Goal: Task Accomplishment & Management: Manage account settings

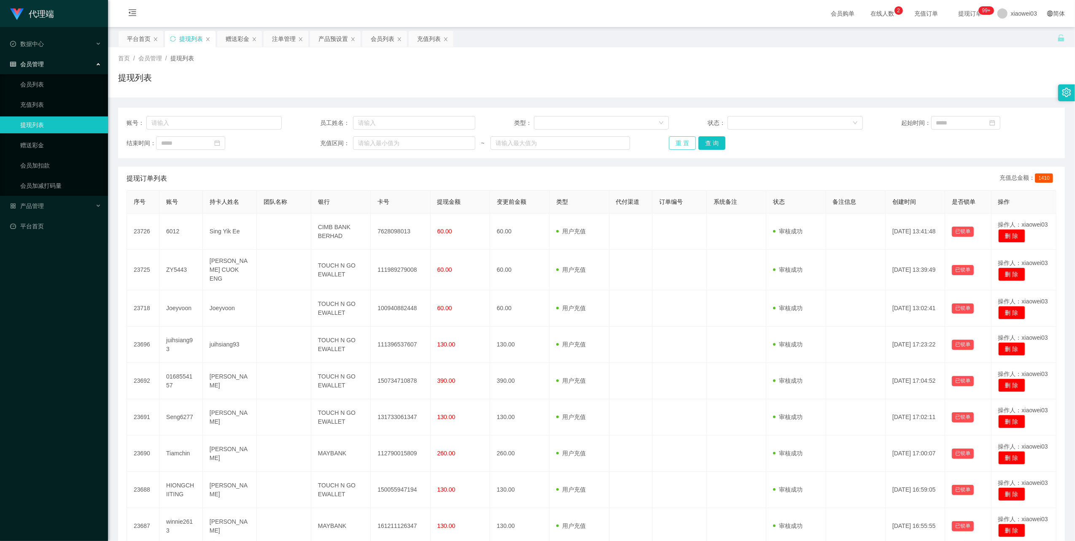
click at [678, 143] on button "重 置" at bounding box center [682, 142] width 27 height 13
click at [678, 137] on button "重 置" at bounding box center [682, 142] width 27 height 13
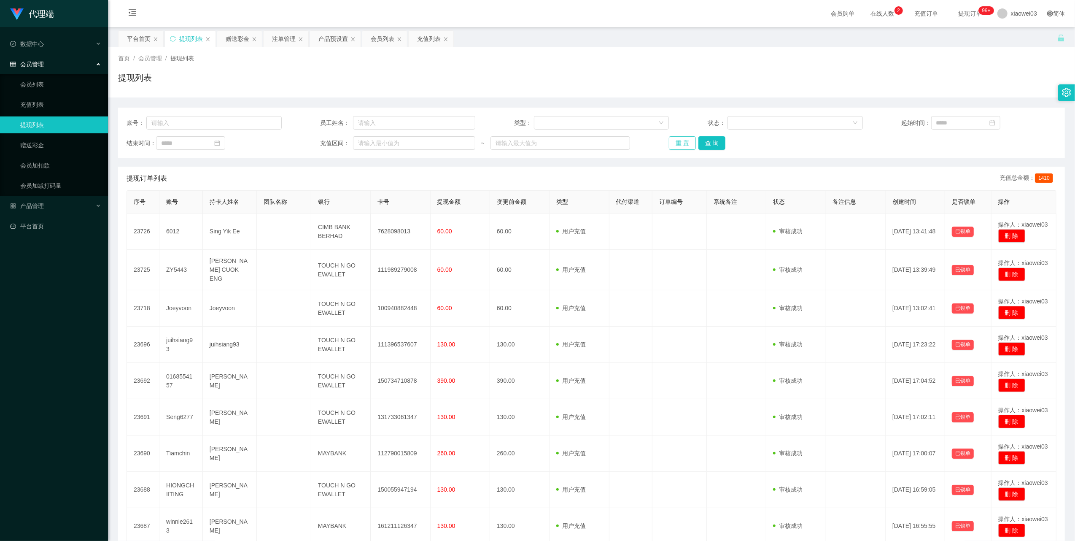
click at [681, 140] on button "重 置" at bounding box center [682, 142] width 27 height 13
click at [169, 35] on div "提现列表" at bounding box center [190, 39] width 51 height 16
click at [174, 37] on icon "图标: sync" at bounding box center [173, 39] width 6 height 6
click at [687, 143] on button "重 置" at bounding box center [682, 142] width 27 height 13
click at [683, 143] on button "重 置" at bounding box center [682, 142] width 27 height 13
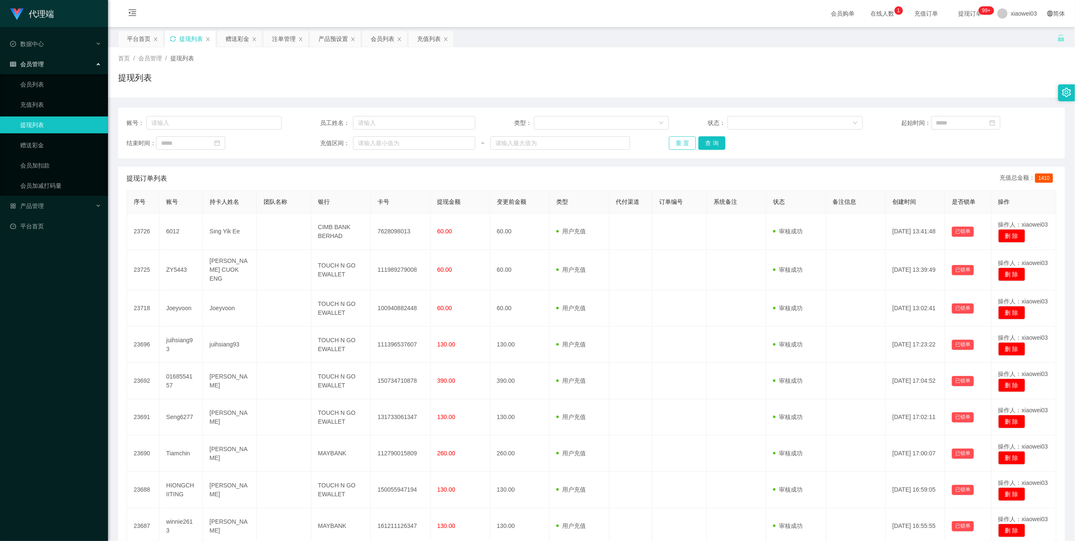
click at [675, 140] on button "重 置" at bounding box center [682, 142] width 27 height 13
click at [673, 142] on button "重 置" at bounding box center [682, 142] width 27 height 13
click at [173, 38] on icon "图标: sync" at bounding box center [173, 39] width 6 height 6
click at [680, 141] on button "重 置" at bounding box center [682, 142] width 27 height 13
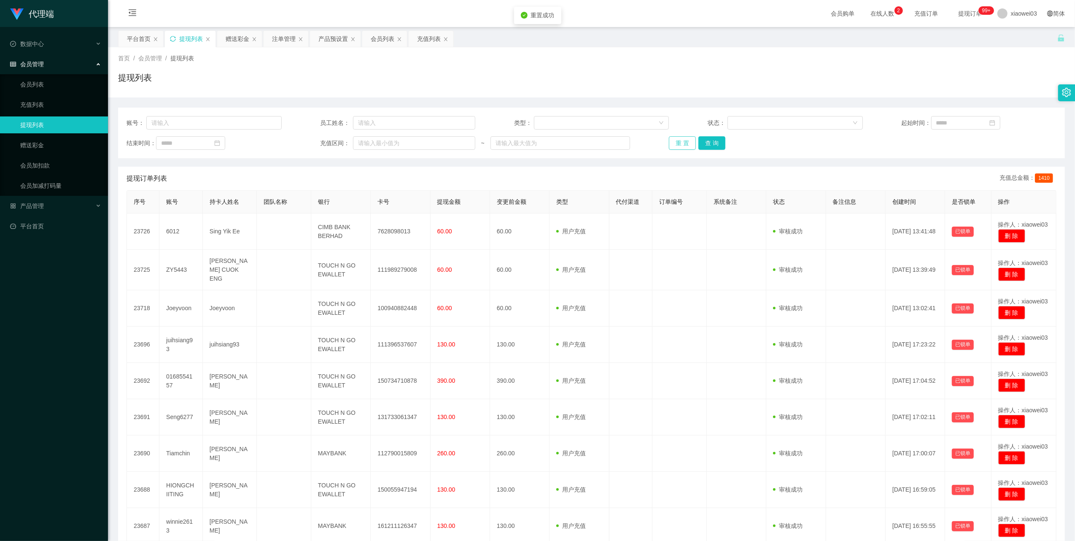
click at [680, 141] on button "重 置" at bounding box center [682, 142] width 27 height 13
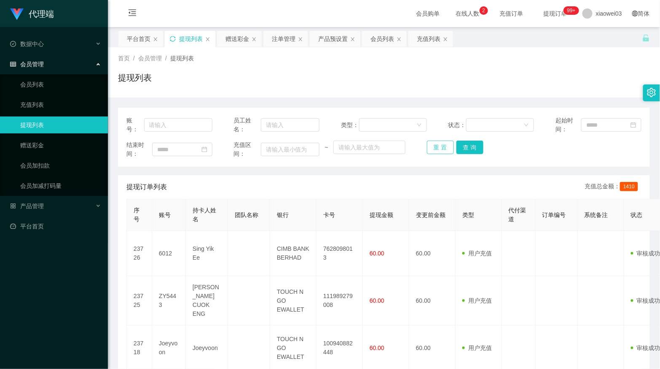
click at [437, 145] on button "重 置" at bounding box center [440, 146] width 27 height 13
click at [439, 146] on button "重 置" at bounding box center [440, 146] width 27 height 13
click at [434, 144] on button "重 置" at bounding box center [440, 146] width 27 height 13
click at [447, 150] on button "重 置" at bounding box center [440, 146] width 27 height 13
click at [434, 144] on button "重 置" at bounding box center [440, 146] width 27 height 13
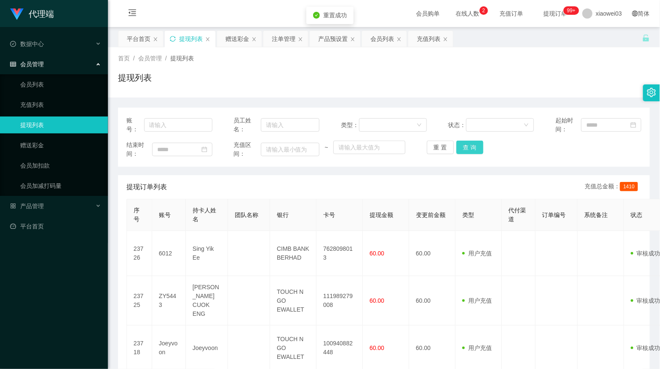
click at [471, 148] on button "查 询" at bounding box center [470, 146] width 27 height 13
click at [434, 147] on button "重 置" at bounding box center [440, 146] width 27 height 13
click at [442, 144] on button "重 置" at bounding box center [440, 146] width 27 height 13
click at [431, 148] on button "重 置" at bounding box center [440, 146] width 27 height 13
drag, startPoint x: 439, startPoint y: 154, endPoint x: 445, endPoint y: 152, distance: 6.1
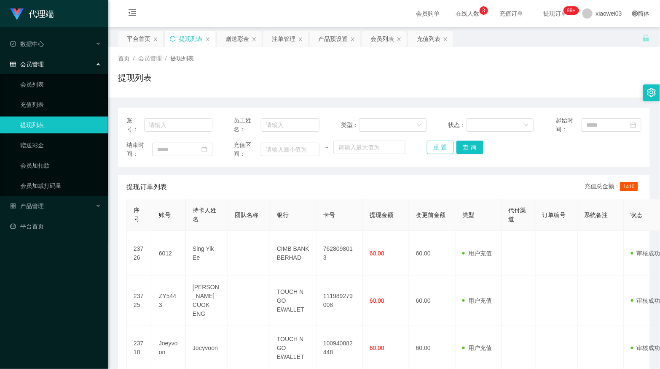
click at [439, 154] on button "重 置" at bounding box center [440, 146] width 27 height 13
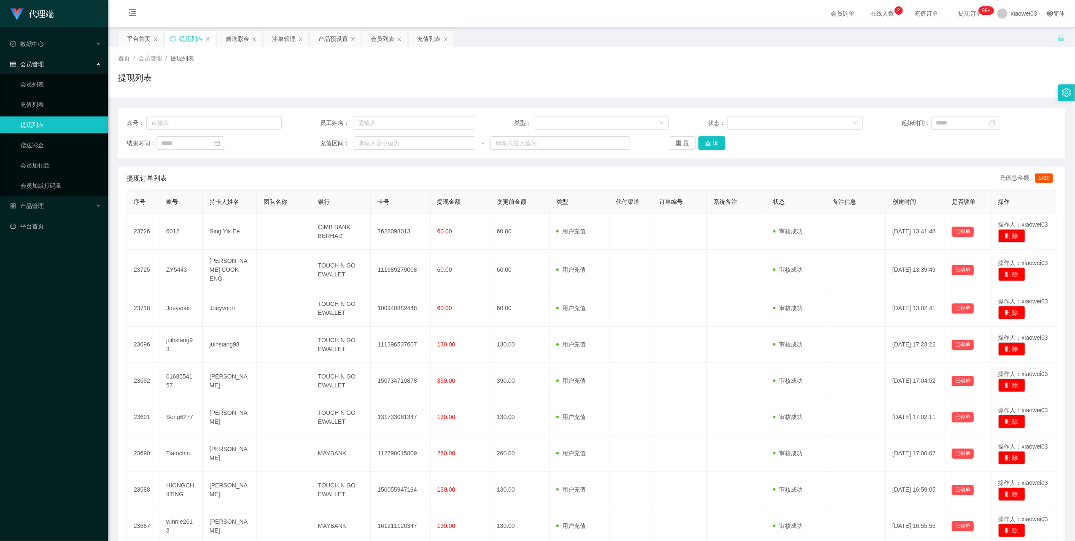
click at [174, 39] on icon "图标: sync" at bounding box center [173, 39] width 6 height 6
click at [673, 144] on button "重 置" at bounding box center [682, 142] width 27 height 13
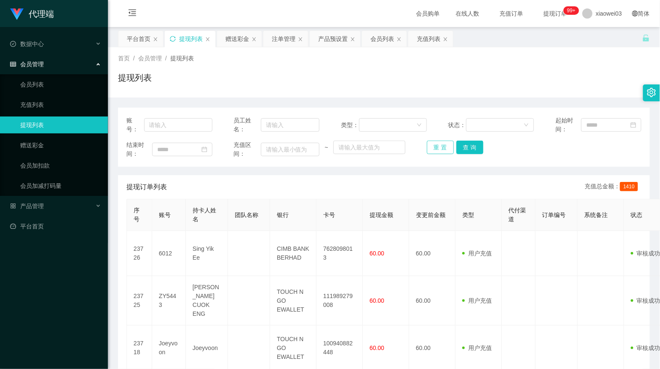
click at [444, 147] on button "重 置" at bounding box center [440, 146] width 27 height 13
click at [435, 146] on button "重 置" at bounding box center [440, 146] width 27 height 13
click at [434, 151] on button "重 置" at bounding box center [440, 146] width 27 height 13
click at [435, 146] on button "重 置" at bounding box center [440, 146] width 27 height 13
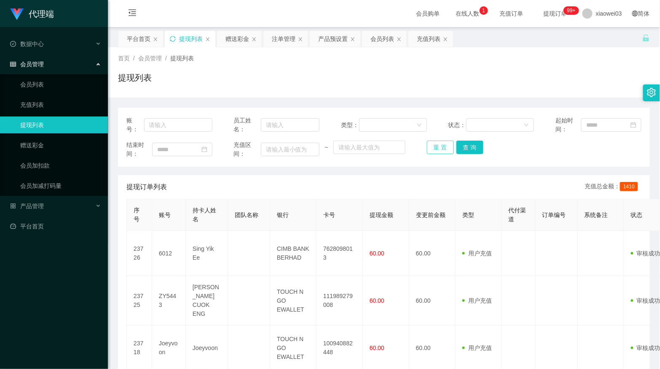
click at [436, 146] on button "重 置" at bounding box center [440, 146] width 27 height 13
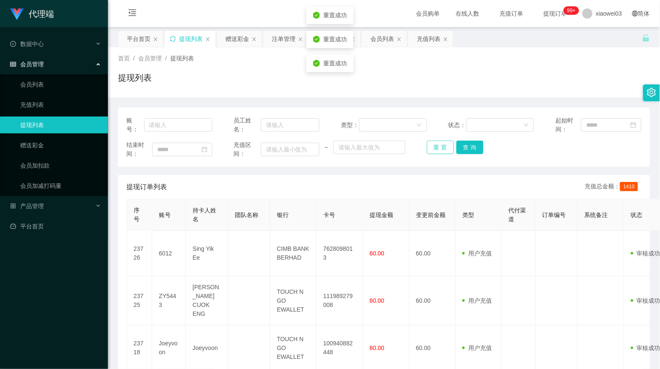
click at [436, 146] on button "重 置" at bounding box center [440, 146] width 27 height 13
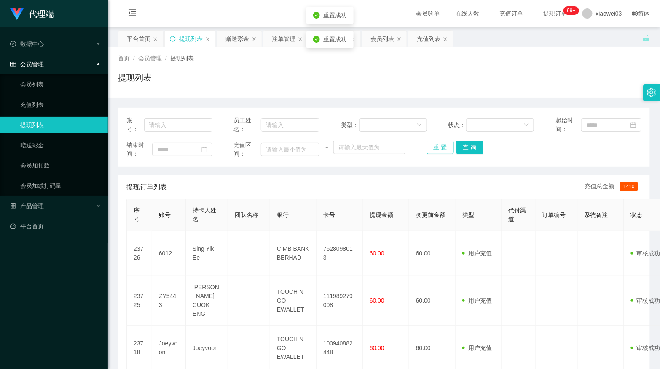
click at [436, 146] on button "重 置" at bounding box center [440, 146] width 27 height 13
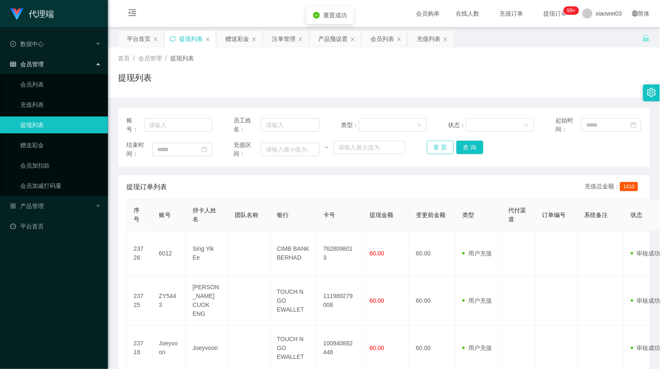
click at [436, 146] on button "重 置" at bounding box center [440, 146] width 27 height 13
click at [435, 151] on button "重 置" at bounding box center [440, 146] width 27 height 13
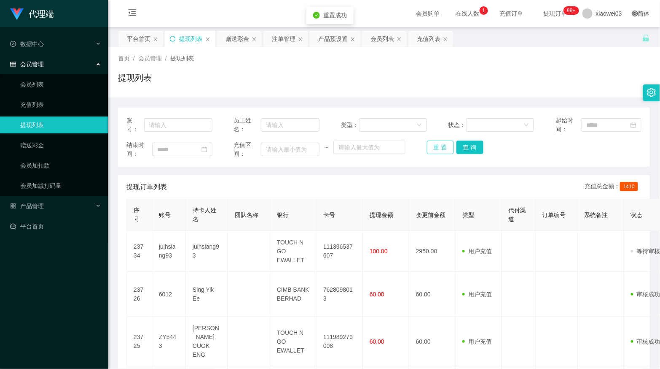
click at [435, 147] on button "重 置" at bounding box center [440, 146] width 27 height 13
click at [429, 143] on button "重 置" at bounding box center [440, 146] width 27 height 13
click at [233, 39] on div "赠送彩金" at bounding box center [238, 39] width 24 height 16
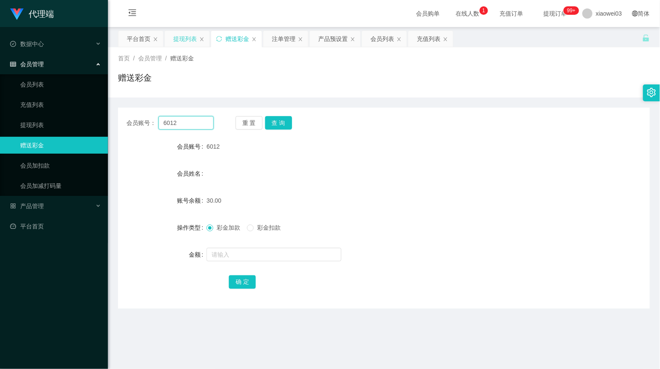
click at [199, 129] on input "6012" at bounding box center [186, 122] width 55 height 13
paste input "0168106035"
type input "0168106035"
click at [275, 125] on button "查 询" at bounding box center [278, 122] width 27 height 13
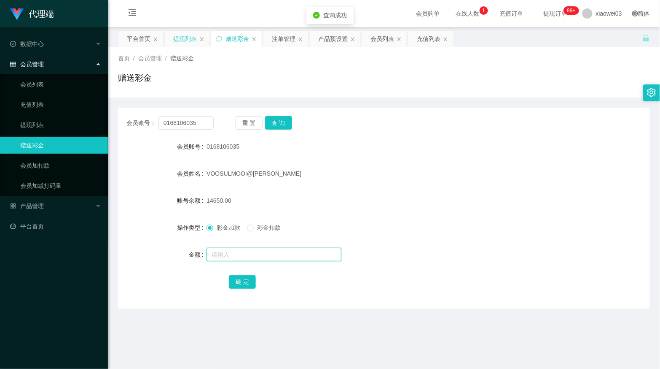
click at [268, 257] on input "text" at bounding box center [274, 254] width 135 height 13
type input "2000"
click at [242, 280] on button "确 定" at bounding box center [242, 281] width 27 height 13
drag, startPoint x: 205, startPoint y: 265, endPoint x: 0, endPoint y: 283, distance: 205.3
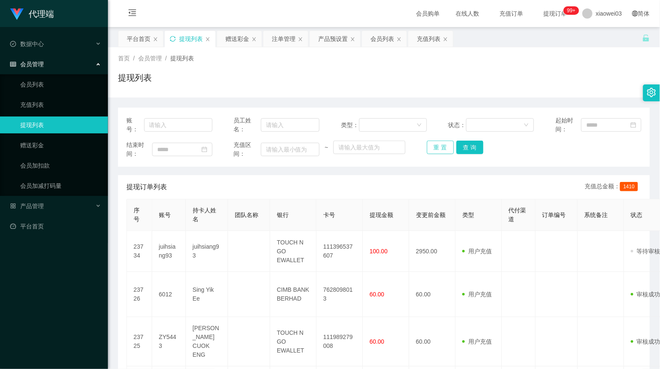
click at [434, 148] on button "重 置" at bounding box center [440, 146] width 27 height 13
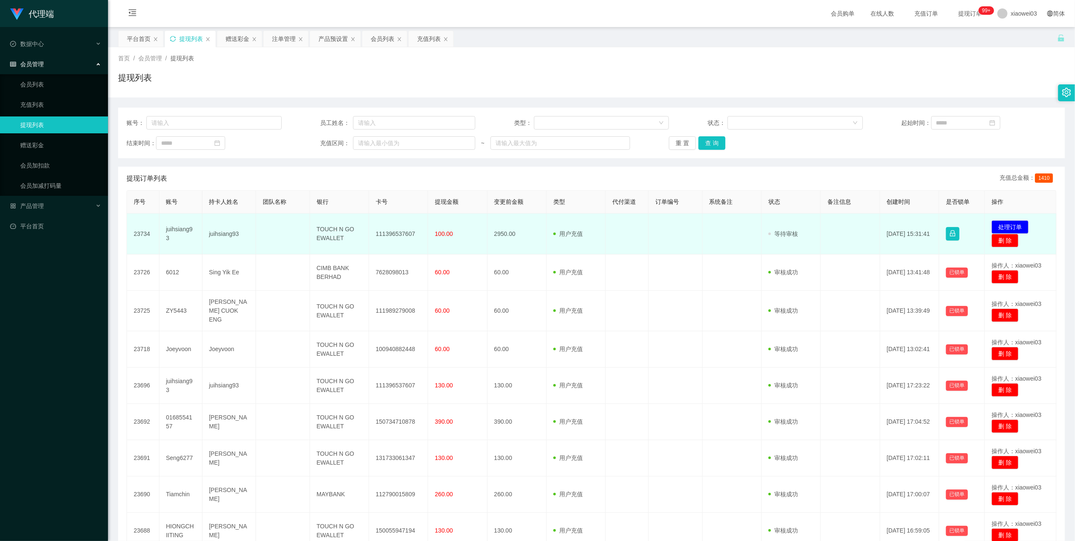
click at [402, 230] on td "111396537607" at bounding box center [398, 233] width 59 height 41
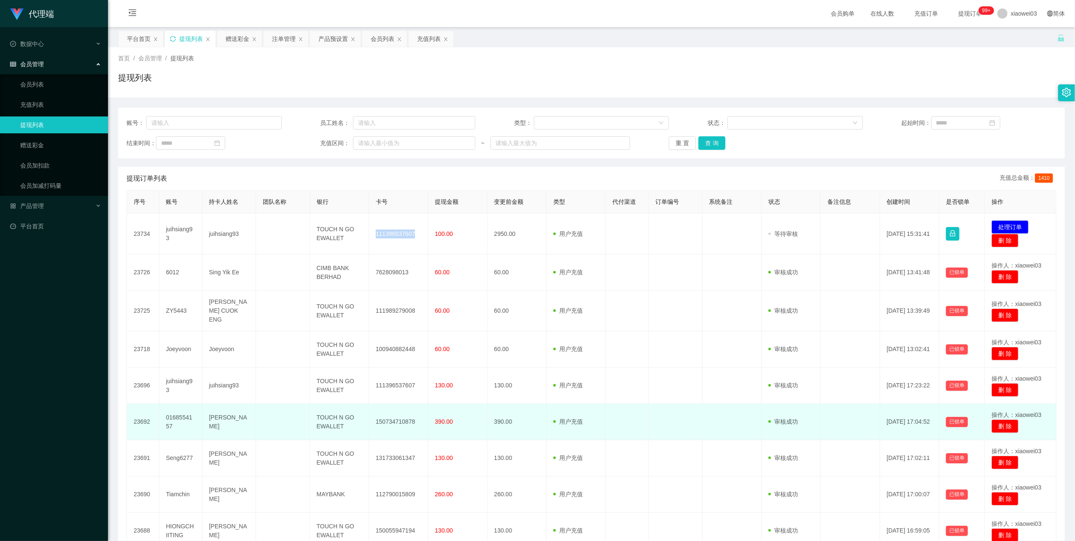
copy td "111396537607"
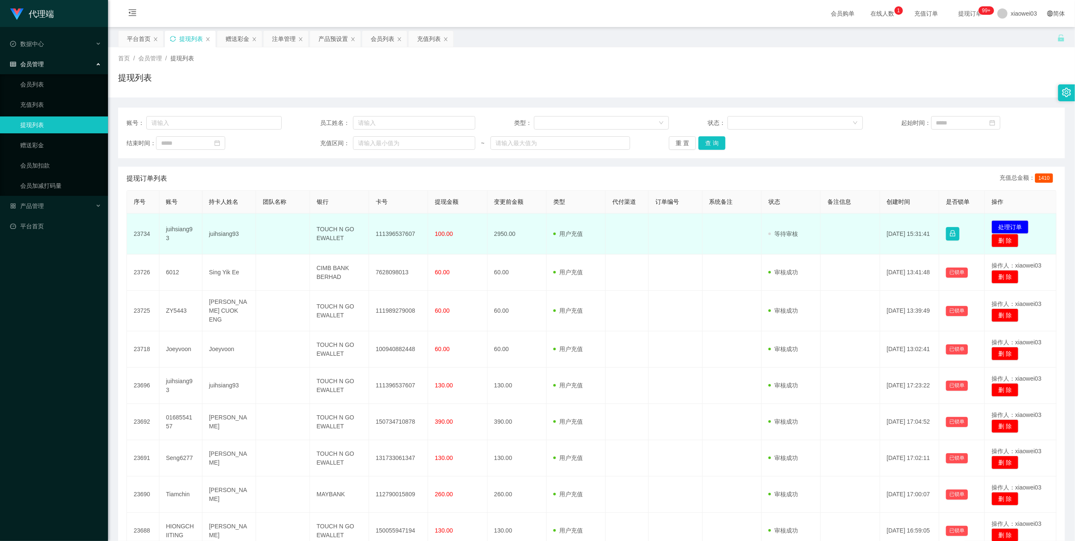
click at [327, 230] on td "TOUCH N GO EWALLET" at bounding box center [339, 233] width 59 height 41
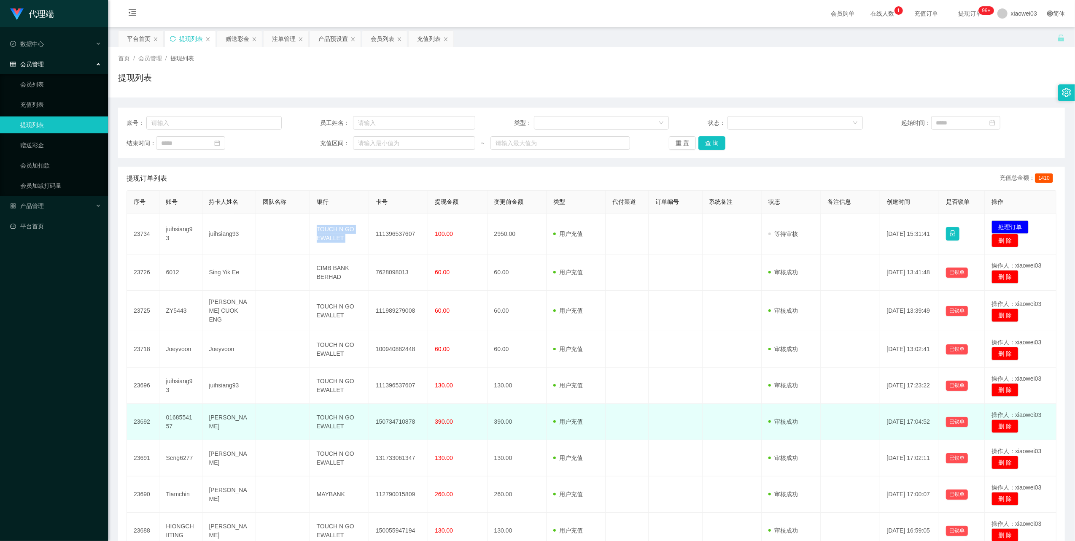
copy td "TOUCH N GO EWALLET"
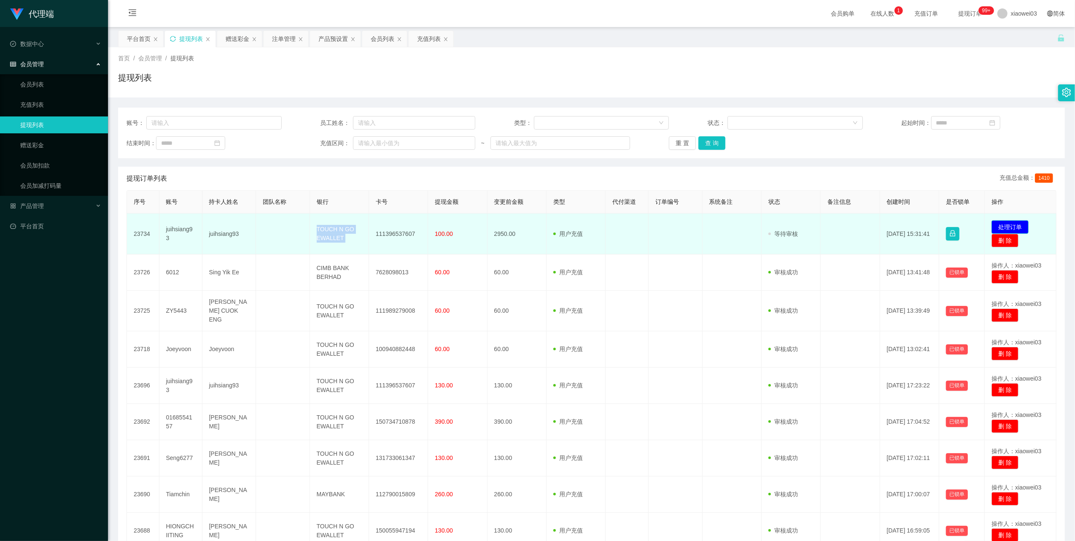
click at [1004, 221] on button "处理订单" at bounding box center [1010, 226] width 37 height 13
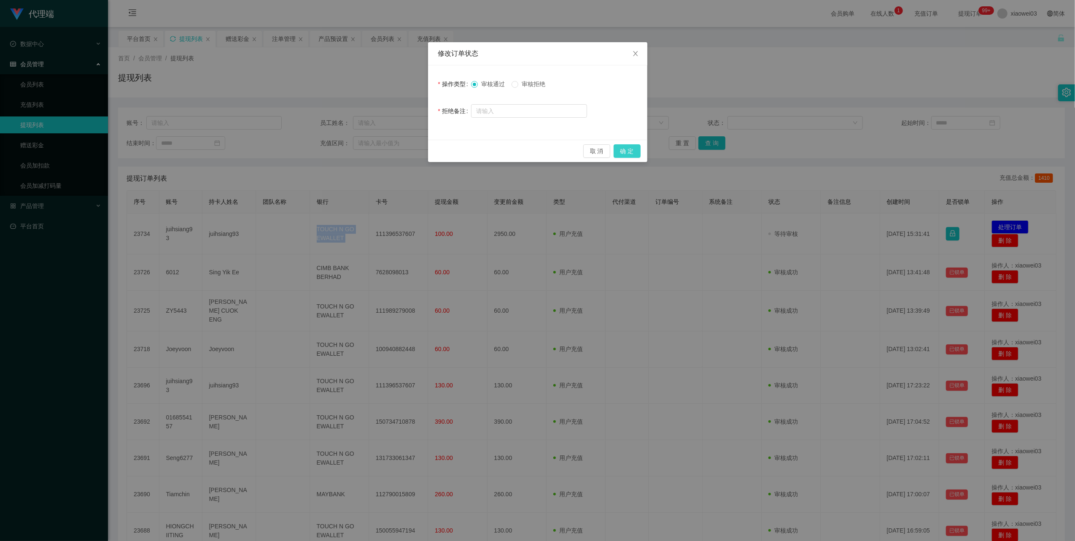
click at [626, 147] on button "确 定" at bounding box center [627, 150] width 27 height 13
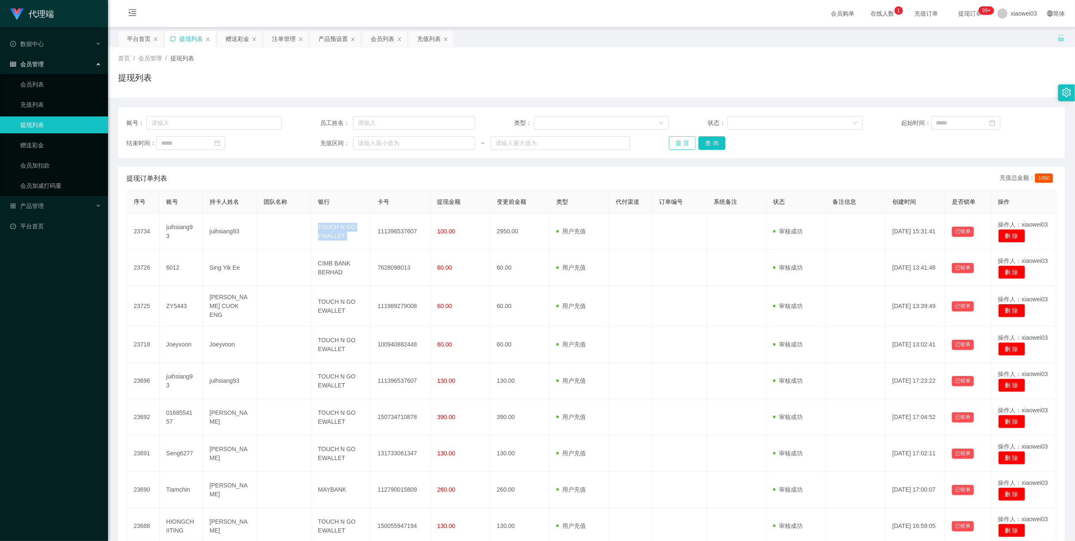
click at [677, 146] on button "重 置" at bounding box center [682, 142] width 27 height 13
drag, startPoint x: 681, startPoint y: 132, endPoint x: 680, endPoint y: 142, distance: 10.2
click at [680, 138] on div "账号： 员工姓名： 类型： 状态： 起始时间： 结束时间： 充值区间： ~ 重 置 查 询" at bounding box center [591, 133] width 947 height 51
click at [680, 142] on button "重 置" at bounding box center [682, 142] width 27 height 13
click at [680, 142] on div "重 置 查 询" at bounding box center [746, 142] width 155 height 13
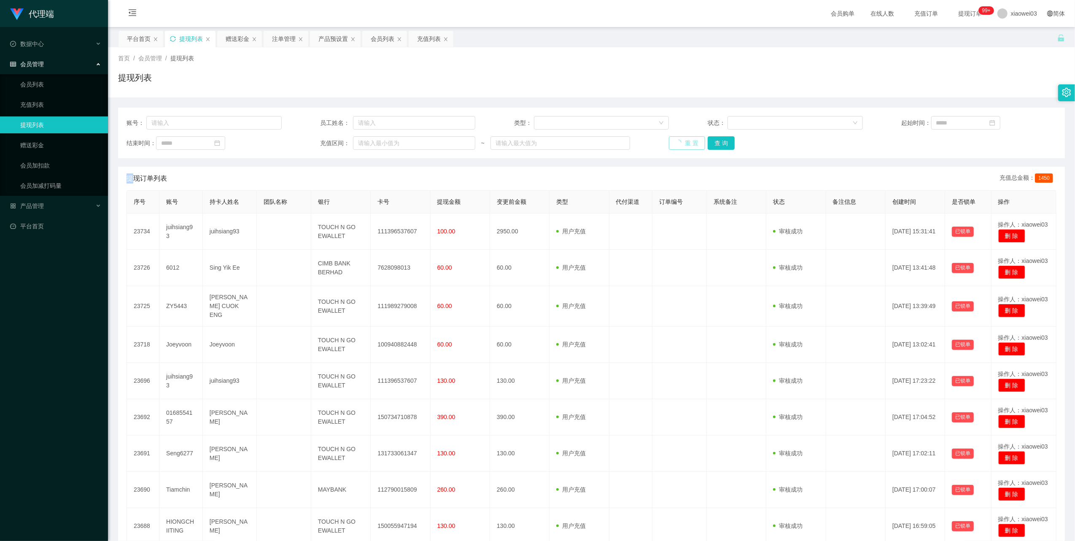
click at [680, 142] on button "重 置" at bounding box center [687, 142] width 36 height 13
click at [690, 143] on button "重 置" at bounding box center [682, 142] width 27 height 13
click at [677, 143] on button "重 置" at bounding box center [682, 142] width 27 height 13
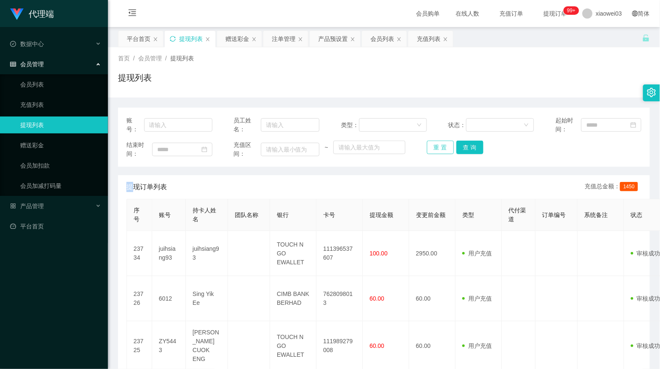
click at [432, 146] on button "重 置" at bounding box center [440, 146] width 27 height 13
click at [430, 148] on button "重 置" at bounding box center [440, 146] width 27 height 13
click at [434, 144] on button "重 置" at bounding box center [440, 146] width 27 height 13
click at [433, 144] on button "重 置" at bounding box center [440, 146] width 27 height 13
click at [422, 73] on div "提现列表" at bounding box center [384, 80] width 532 height 19
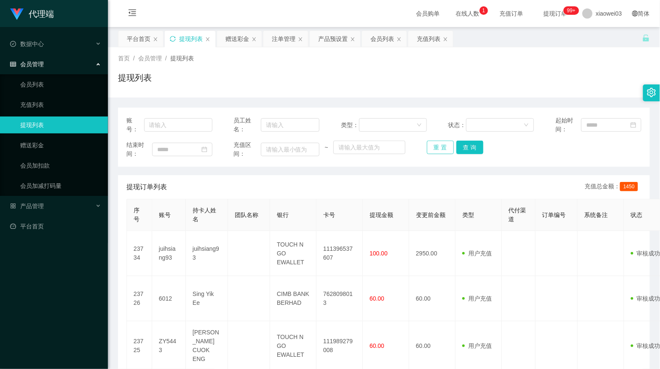
click at [435, 146] on button "重 置" at bounding box center [440, 146] width 27 height 13
click at [437, 143] on button "重 置" at bounding box center [440, 146] width 27 height 13
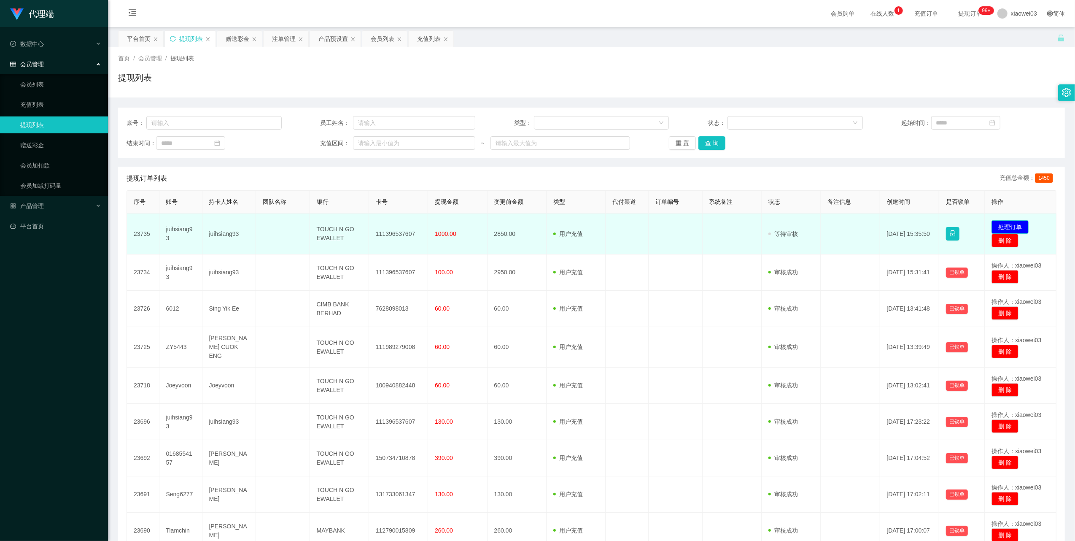
click at [1010, 225] on button "处理订单" at bounding box center [1010, 226] width 37 height 13
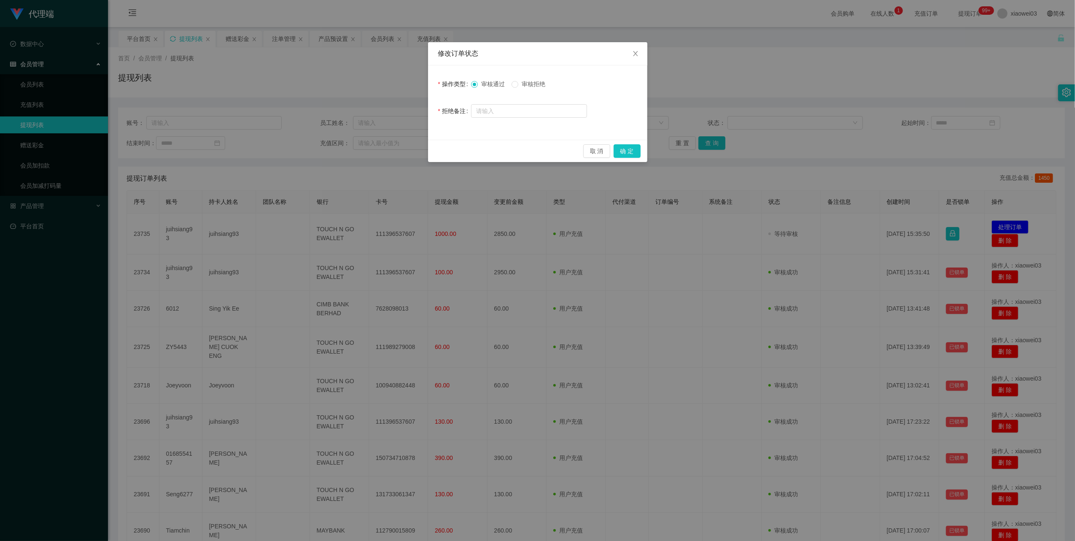
drag, startPoint x: 530, startPoint y: 86, endPoint x: 526, endPoint y: 95, distance: 9.9
click at [530, 86] on span "审核拒绝" at bounding box center [533, 84] width 30 height 7
click at [522, 108] on input "text" at bounding box center [529, 110] width 116 height 13
paste input "尊敬的用户由于你未按照商家的要求进行提现，现账户已被风控冻结，需要缴纳60%的激活金来解冻你的账户，共计RM1770，激活金缴纳完成后申请解冻账户，即可随余额…"
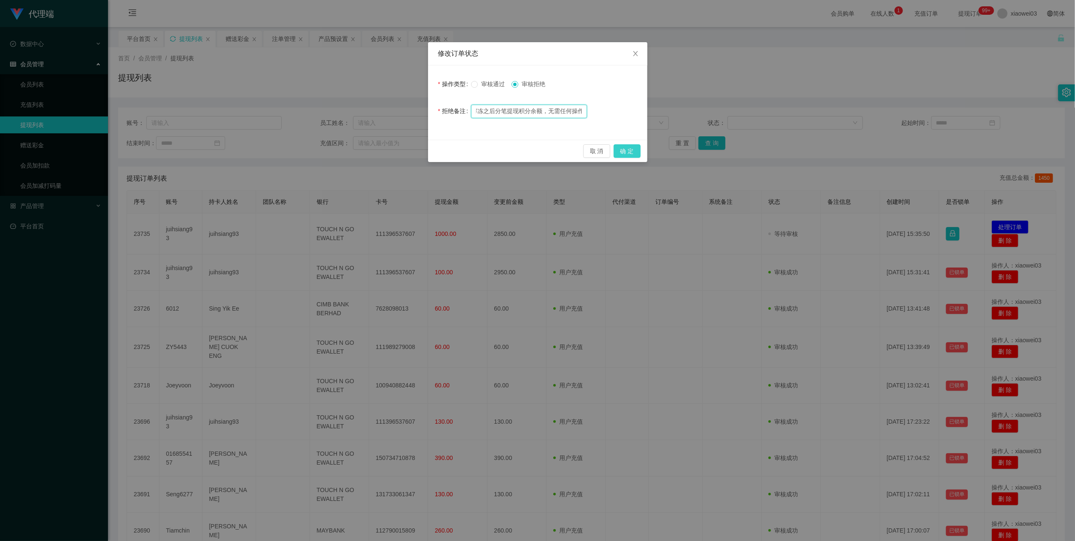
type input "尊敬的用户由于你未按照商家的要求进行提现，现账户已被风控冻结，需要缴纳60%的激活金来解冻你的账户，共计RM1770，激活金缴纳完成后申请解冻账户，即可随余额…"
click at [626, 150] on button "确 定" at bounding box center [627, 150] width 27 height 13
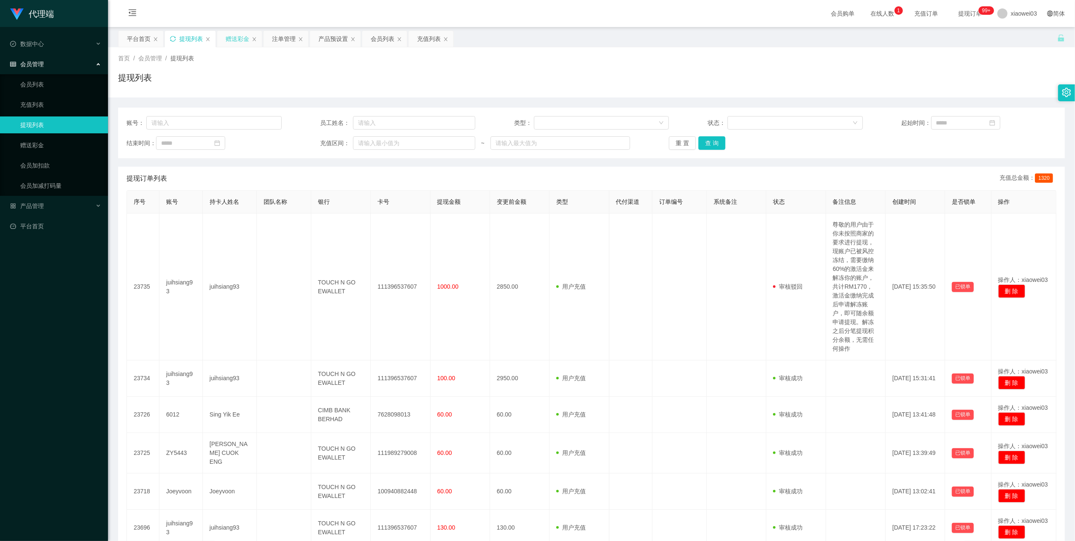
click at [230, 40] on div "赠送彩金" at bounding box center [238, 39] width 24 height 16
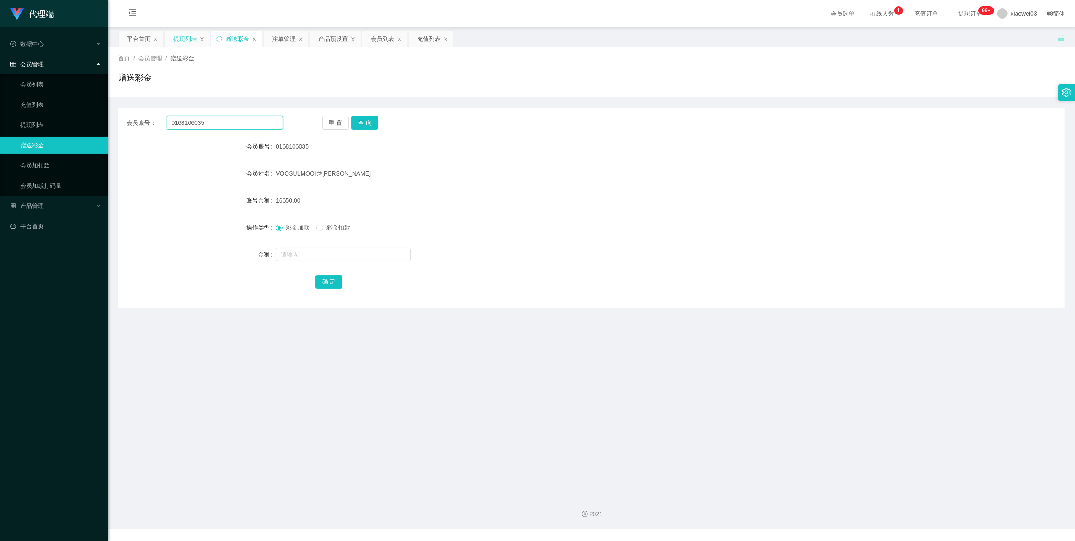
click at [232, 122] on input "0168106035" at bounding box center [225, 122] width 116 height 13
paste input "HIONGCHIITING"
type input "HIONGCHIITING"
click at [365, 120] on button "查 询" at bounding box center [364, 122] width 27 height 13
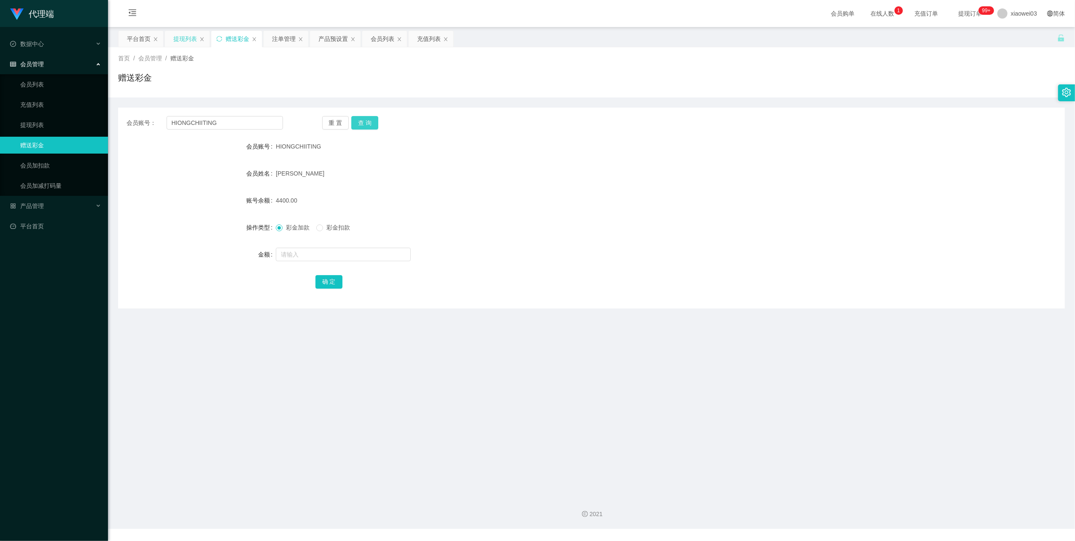
click at [365, 120] on button "查 询" at bounding box center [364, 122] width 27 height 13
click at [364, 254] on input "text" at bounding box center [343, 254] width 135 height 13
type input "2000"
click at [332, 282] on button "确 定" at bounding box center [328, 281] width 27 height 13
click at [145, 46] on div "平台首页" at bounding box center [139, 39] width 24 height 16
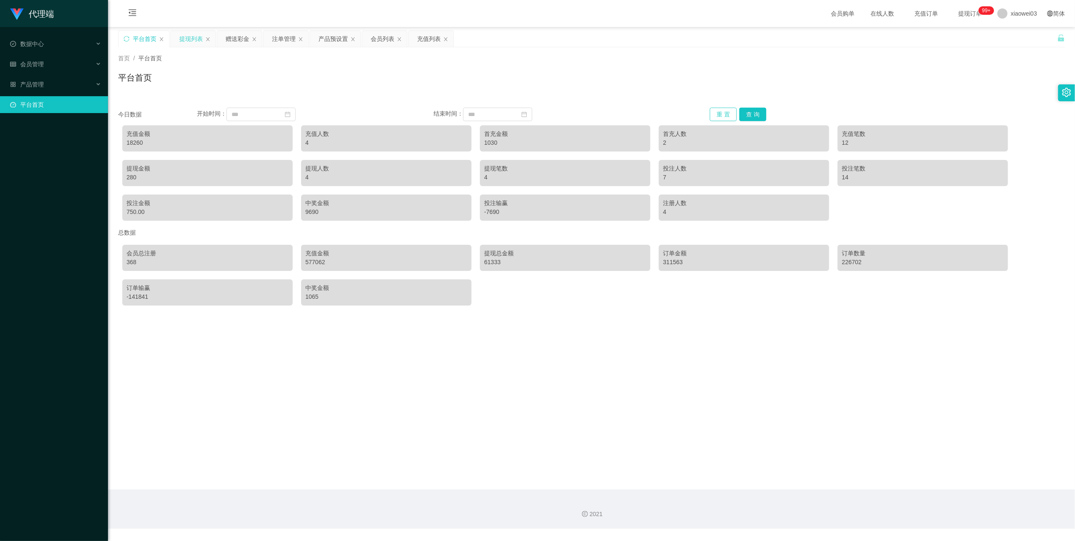
click at [713, 117] on button "重 置" at bounding box center [723, 114] width 27 height 13
click at [380, 38] on div "会员列表" at bounding box center [383, 39] width 24 height 16
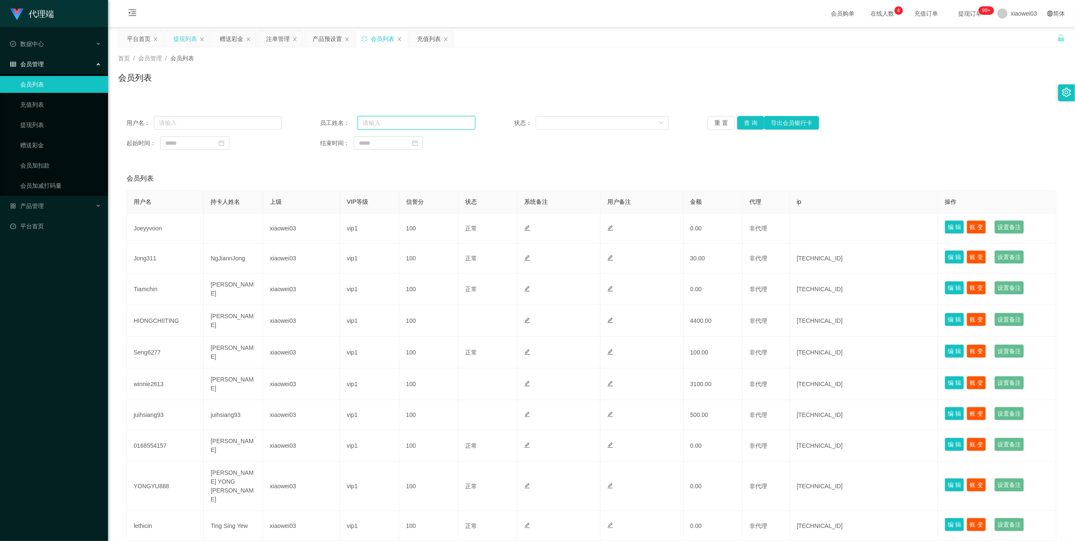
click at [388, 120] on input "text" at bounding box center [417, 122] width 118 height 13
paste input "juihsiang93"
type input "juihsiang93"
click at [748, 124] on button "查 询" at bounding box center [750, 122] width 27 height 13
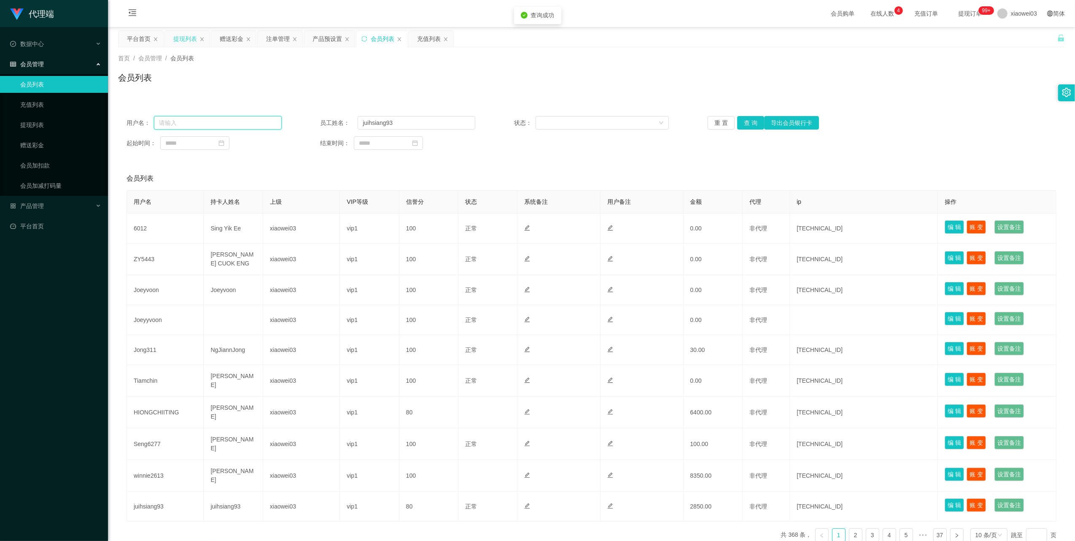
click at [261, 127] on input "text" at bounding box center [218, 122] width 128 height 13
paste input "juihsiang93"
type input "juihsiang93"
click at [753, 121] on button "查 询" at bounding box center [750, 122] width 27 height 13
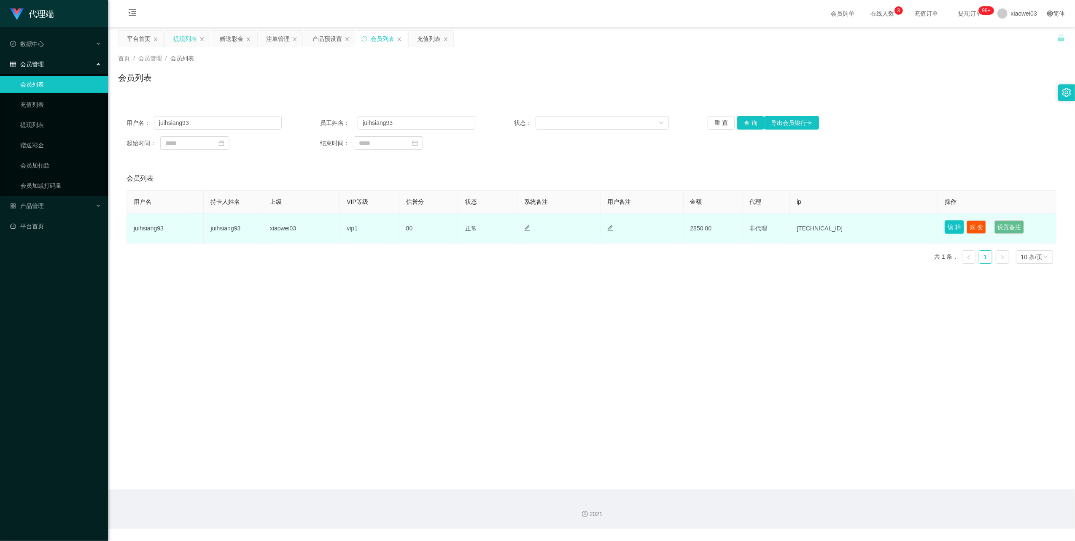
click at [950, 226] on button "编 辑" at bounding box center [954, 226] width 19 height 13
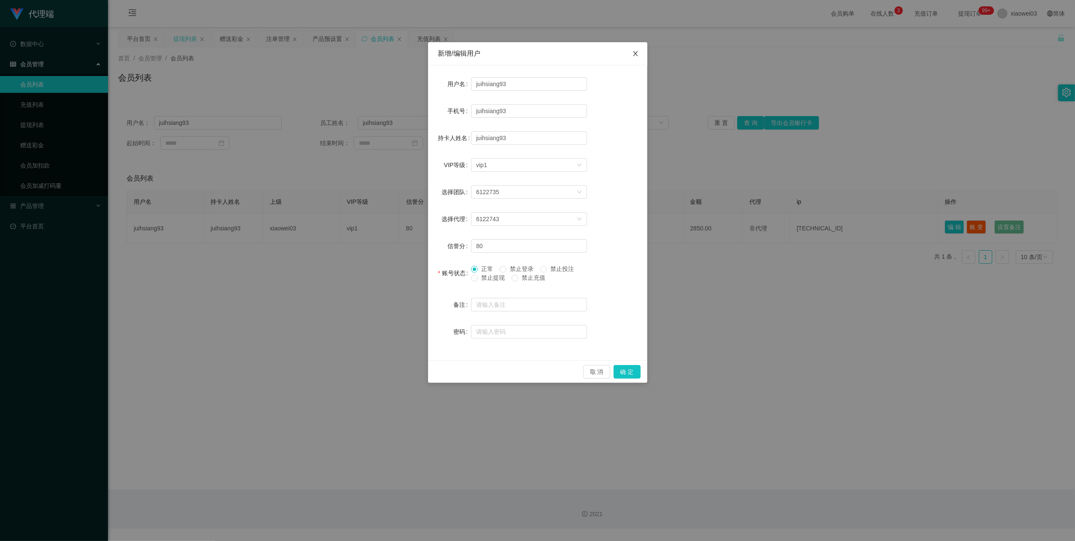
click at [635, 53] on icon "图标: close" at bounding box center [635, 53] width 7 height 7
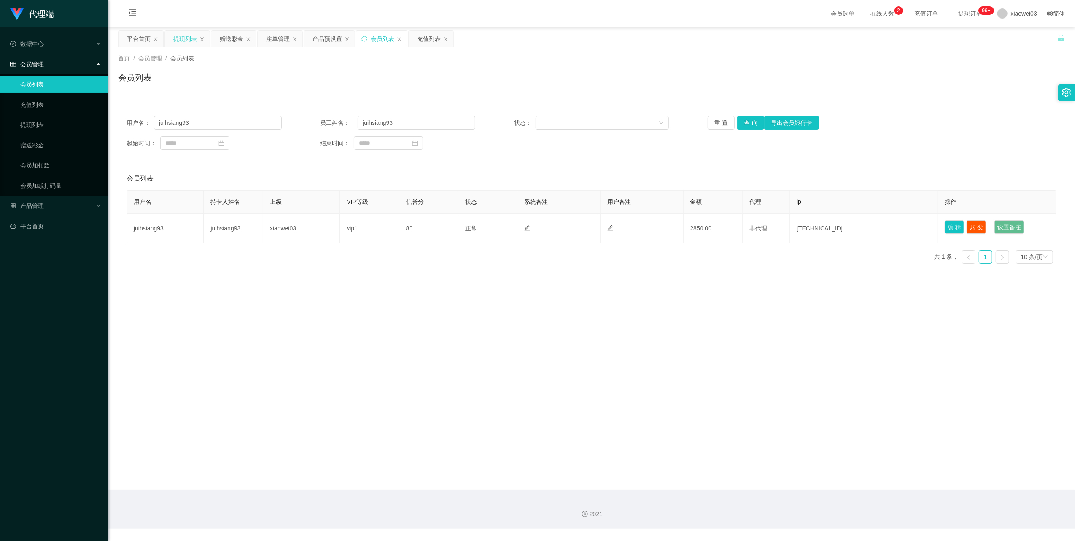
click at [182, 41] on div "提现列表" at bounding box center [185, 39] width 24 height 16
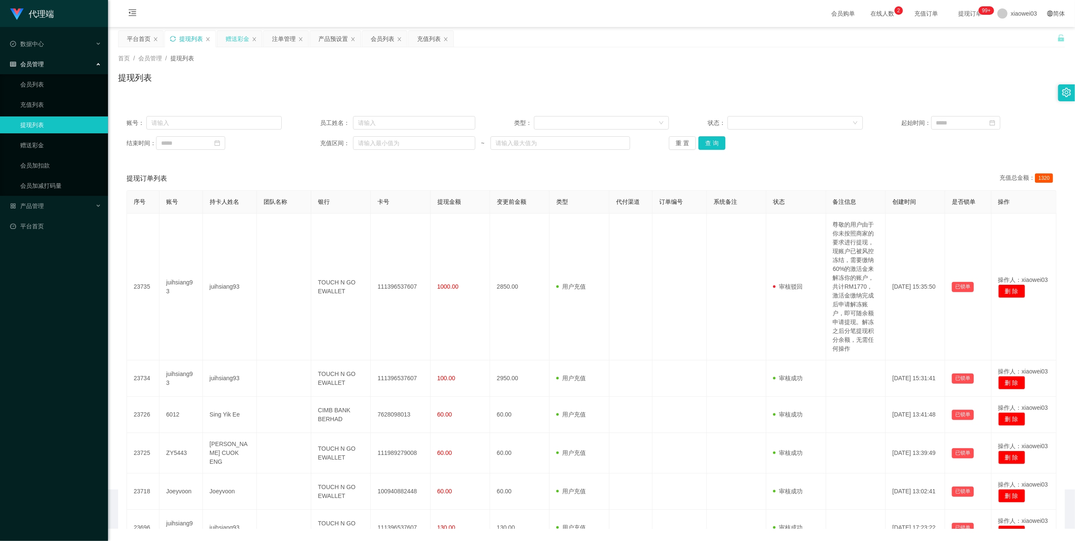
click at [225, 40] on div "赠送彩金" at bounding box center [239, 39] width 45 height 16
click at [235, 33] on div "赠送彩金" at bounding box center [238, 39] width 24 height 16
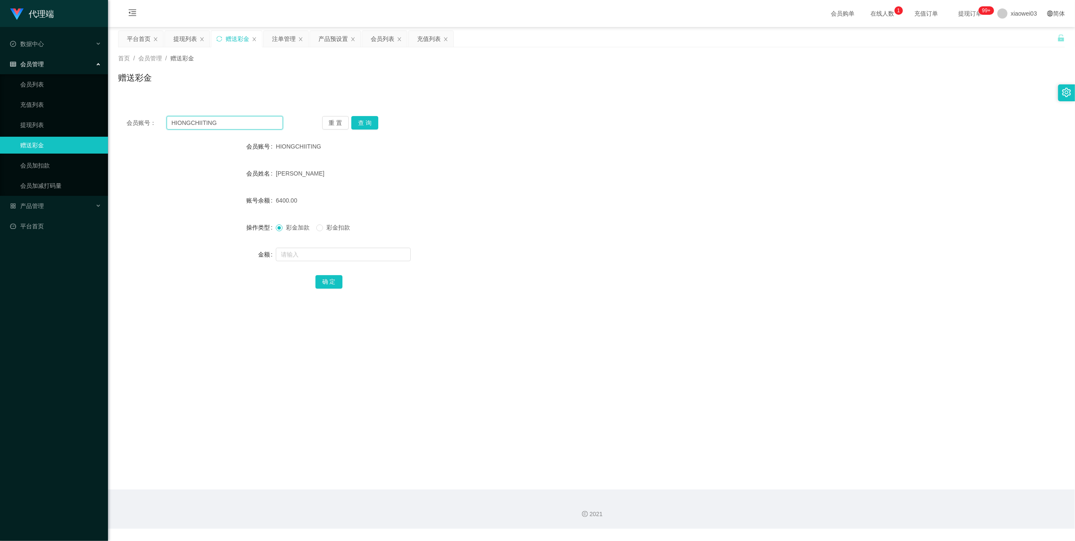
click at [248, 119] on input "HIONGCHIITING" at bounding box center [225, 122] width 116 height 13
drag, startPoint x: 248, startPoint y: 119, endPoint x: 330, endPoint y: 167, distance: 95.3
click at [248, 119] on input "HIONGCHIITING" at bounding box center [225, 122] width 116 height 13
paste input "6012"
type input "6012"
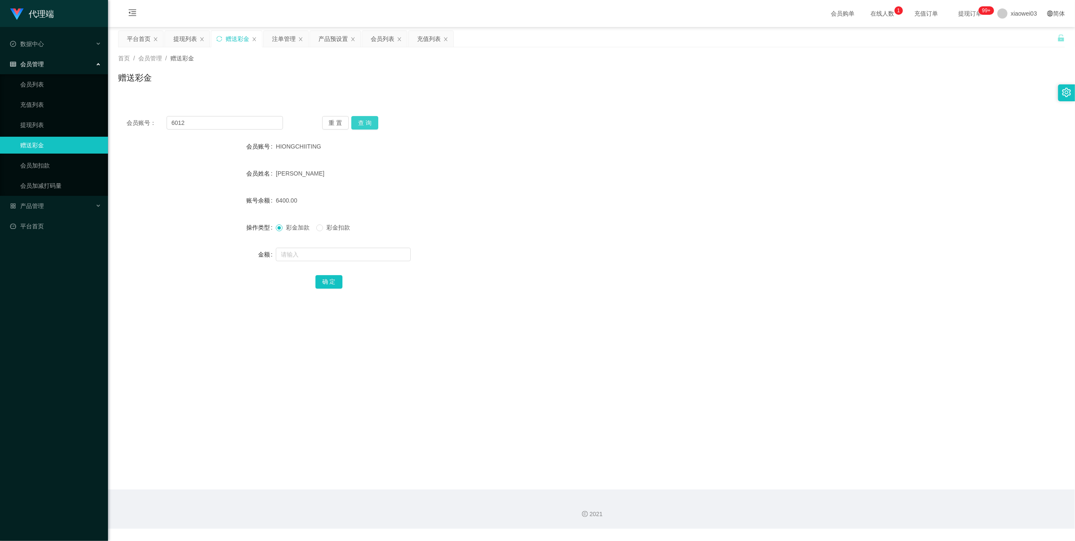
click at [370, 127] on button "查 询" at bounding box center [364, 122] width 27 height 13
click at [370, 127] on div "重 置 查 询" at bounding box center [400, 122] width 156 height 13
click at [348, 256] on input "text" at bounding box center [343, 254] width 135 height 13
type input "300"
click at [337, 278] on button "确 定" at bounding box center [328, 281] width 27 height 13
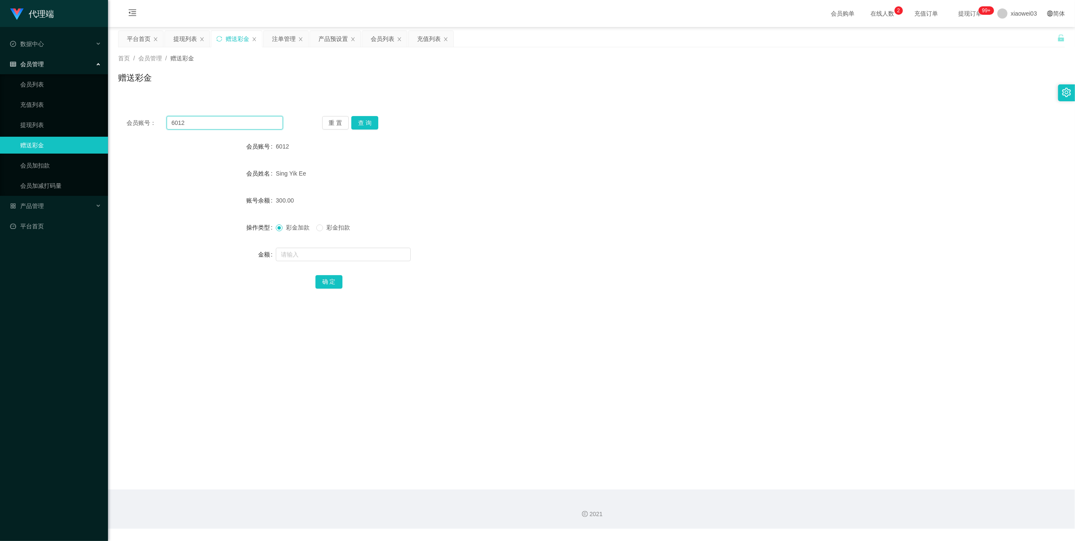
click at [269, 121] on input "6012" at bounding box center [225, 122] width 116 height 13
click at [269, 122] on input "6012" at bounding box center [225, 122] width 116 height 13
paste input "ZY5443"
type input "ZY5443"
click at [368, 127] on button "查 询" at bounding box center [364, 122] width 27 height 13
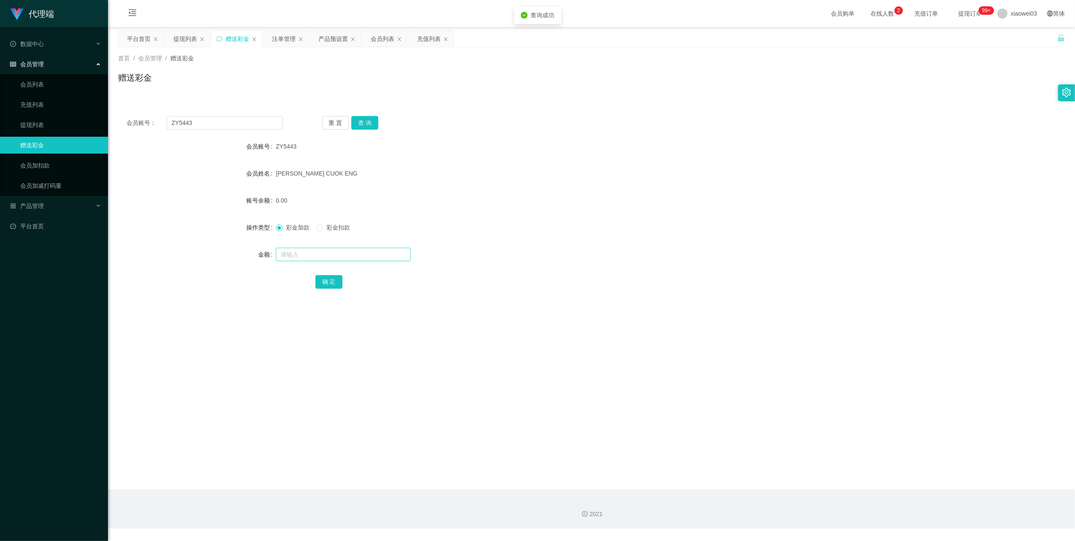
drag, startPoint x: 341, startPoint y: 245, endPoint x: 346, endPoint y: 253, distance: 9.8
click at [341, 245] on form "会员账号 ZY5443 会员姓名 SAM CUOK ENG 账号余额 0.00 操作类型 彩金加款 彩金扣款 金额 确 定" at bounding box center [591, 214] width 947 height 152
click at [347, 255] on input "text" at bounding box center [343, 254] width 135 height 13
type input "100"
click at [326, 287] on button "确 定" at bounding box center [328, 281] width 27 height 13
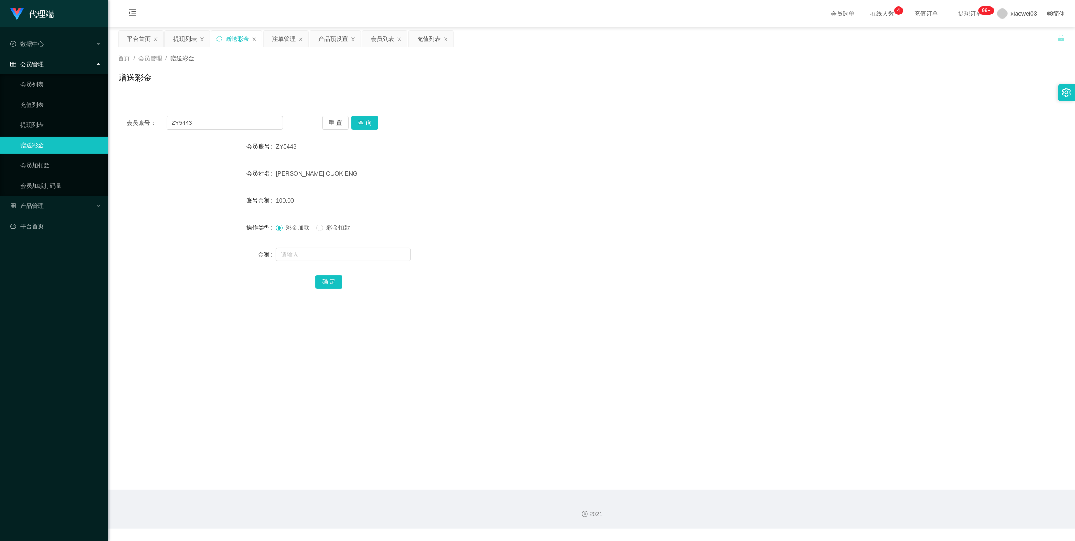
click at [255, 115] on div "会员账号： ZY5443 重 置 查 询 会员账号 ZY5443 会员姓名 SAM CUOK ENG 账号余额 100.00 操作类型 彩金加款 彩金扣款 金…" at bounding box center [591, 208] width 947 height 201
drag, startPoint x: 255, startPoint y: 115, endPoint x: 256, endPoint y: 126, distance: 10.6
click at [256, 126] on input "ZY5443" at bounding box center [225, 122] width 116 height 13
click at [256, 125] on input "ZY5443" at bounding box center [225, 122] width 116 height 13
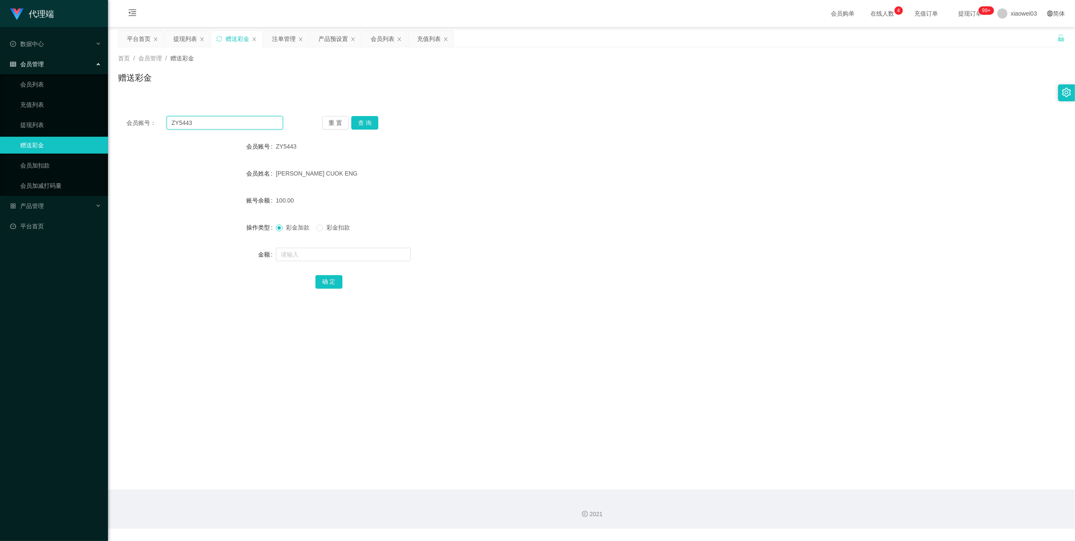
click at [256, 125] on input "ZY5443" at bounding box center [225, 122] width 116 height 13
paste input "Joeyvoon"
type input "Joeyvoon"
drag, startPoint x: 359, startPoint y: 120, endPoint x: 363, endPoint y: 125, distance: 6.6
click at [359, 120] on button "查 询" at bounding box center [364, 122] width 27 height 13
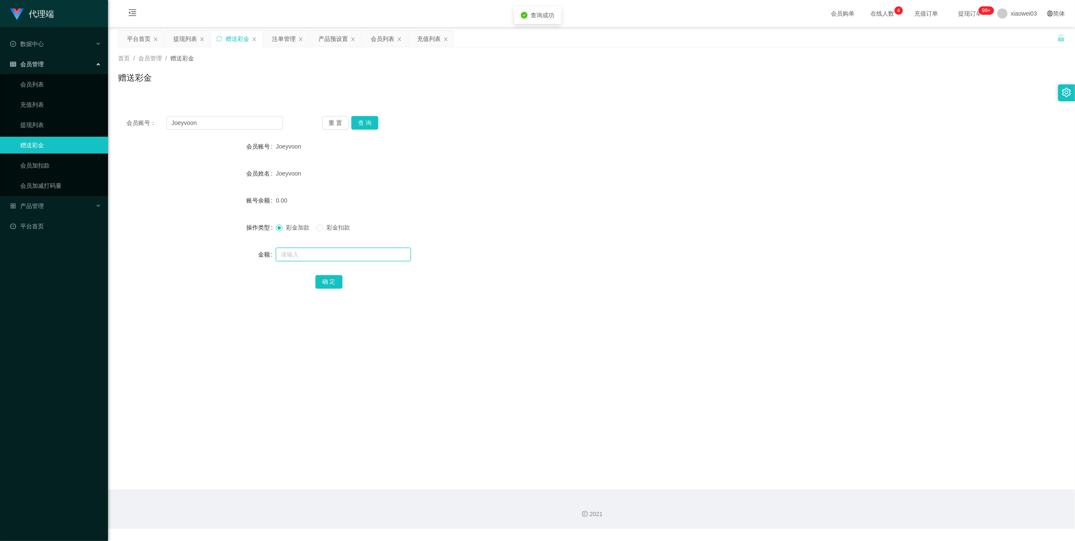
click at [357, 257] on input "text" at bounding box center [343, 254] width 135 height 13
type input "200"
click at [332, 282] on button "确 定" at bounding box center [328, 281] width 27 height 13
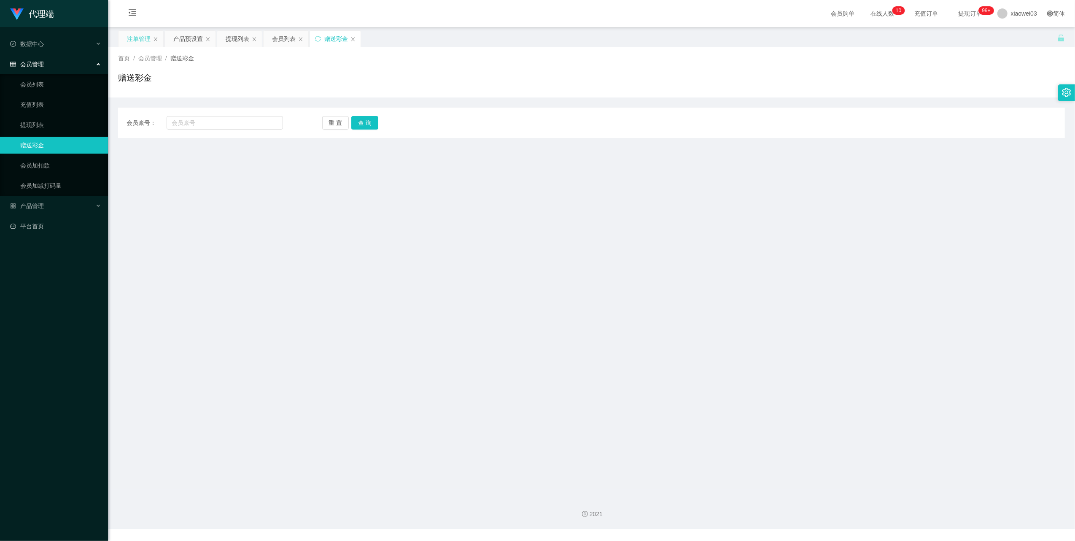
click at [132, 40] on div "注单管理" at bounding box center [139, 39] width 24 height 16
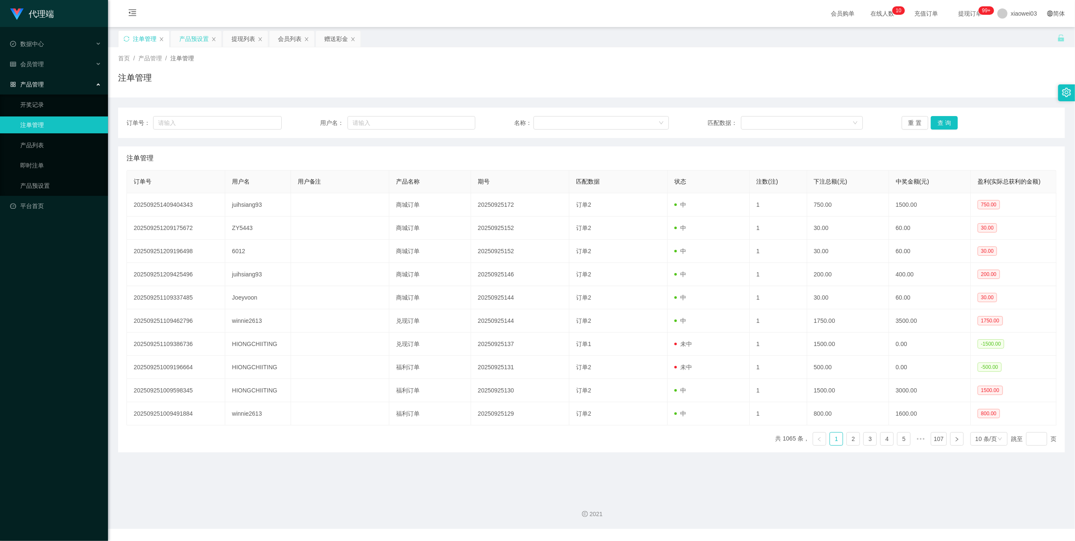
click at [189, 41] on div "产品预设置" at bounding box center [194, 39] width 30 height 16
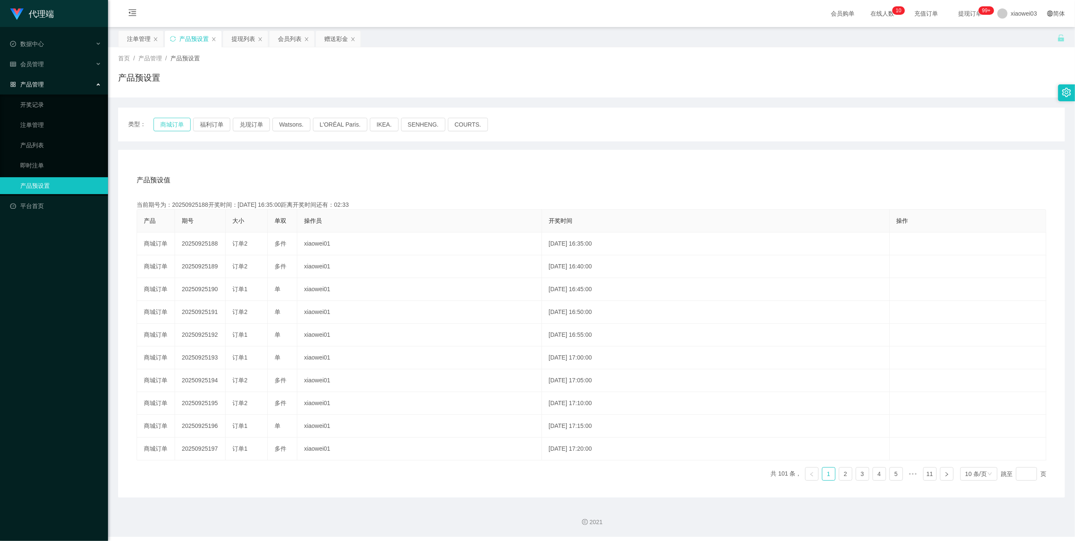
click at [181, 122] on button "商城订单" at bounding box center [172, 124] width 37 height 13
click at [172, 39] on icon "图标: sync" at bounding box center [173, 39] width 6 height 6
click at [157, 127] on button "商城订单" at bounding box center [172, 124] width 37 height 13
click at [166, 126] on button "商城订单" at bounding box center [172, 124] width 37 height 13
click at [179, 127] on button "商城订单" at bounding box center [172, 124] width 37 height 13
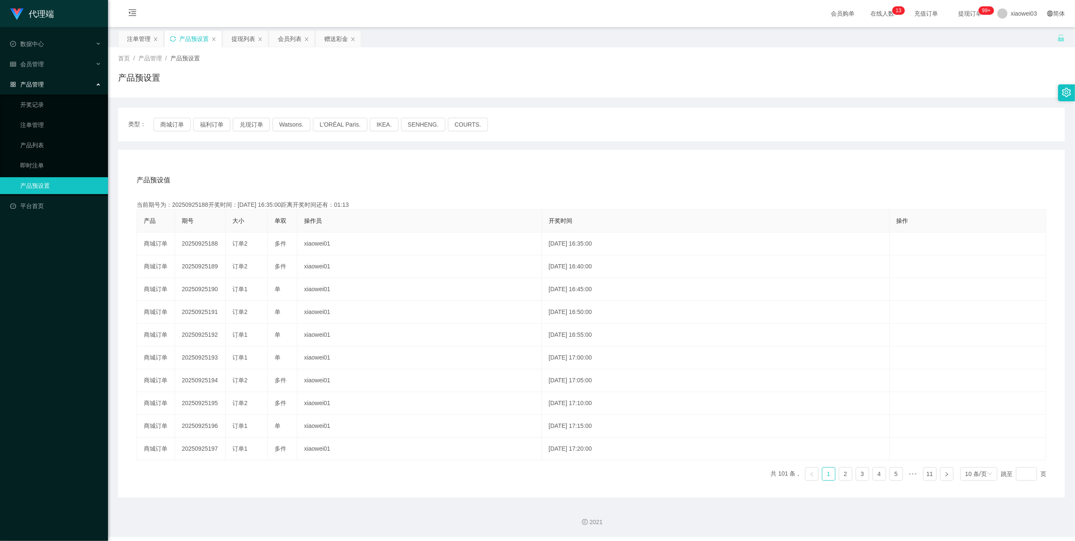
click at [173, 39] on icon "图标: sync" at bounding box center [173, 39] width 6 height 6
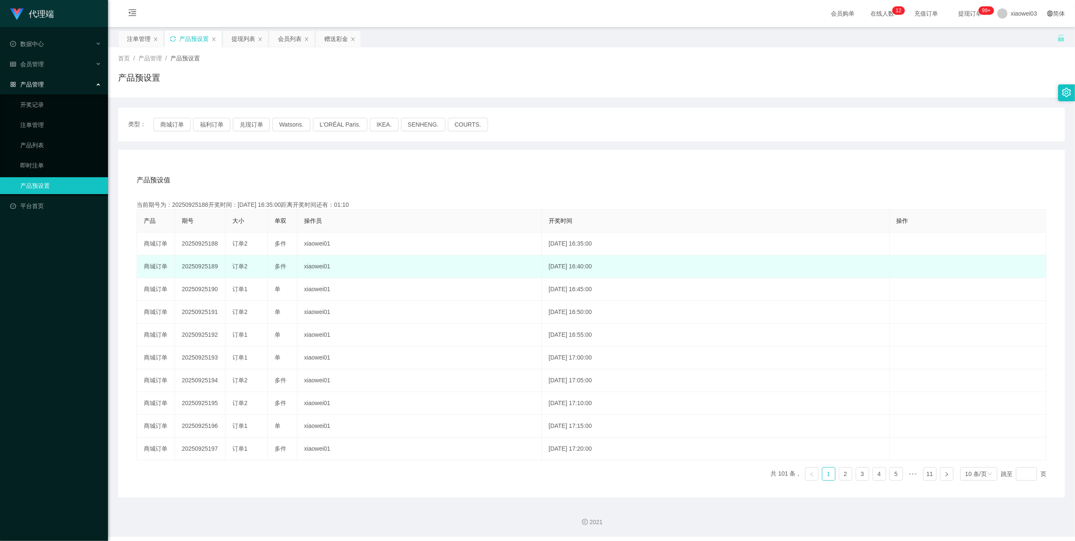
click at [205, 264] on td "20250925189" at bounding box center [200, 266] width 51 height 23
copy td "20250925189"
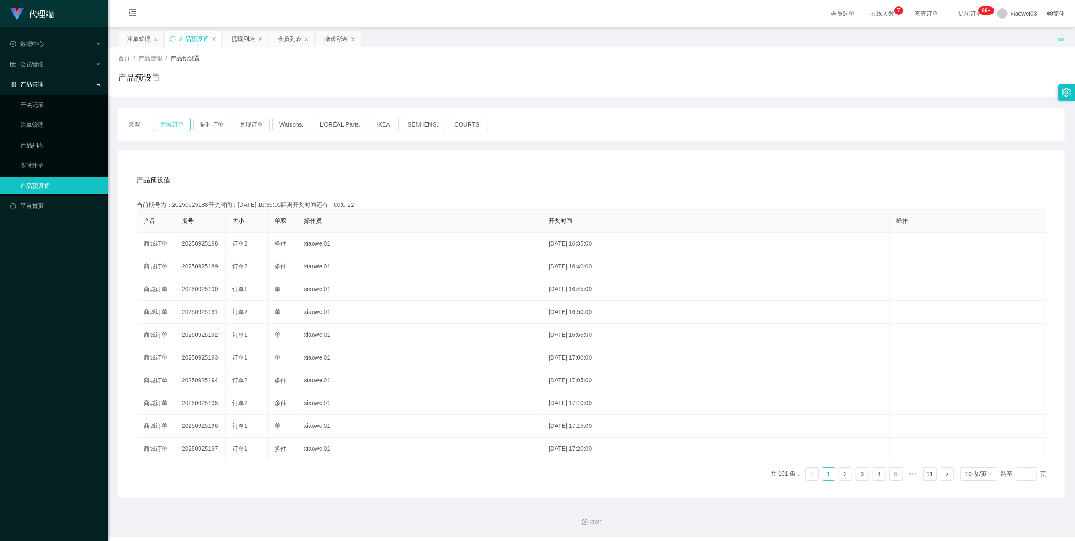
click at [159, 125] on button "商城订单" at bounding box center [172, 124] width 37 height 13
click at [174, 39] on icon "图标: sync" at bounding box center [173, 39] width 6 height 6
click at [176, 122] on button "商城订单" at bounding box center [172, 124] width 37 height 13
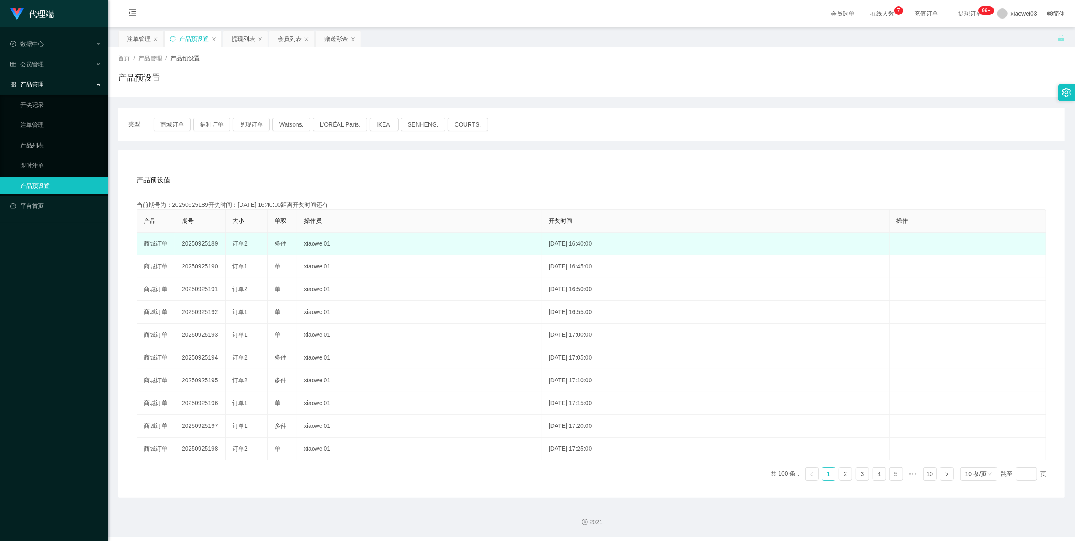
click at [209, 243] on td "20250925189" at bounding box center [200, 243] width 51 height 23
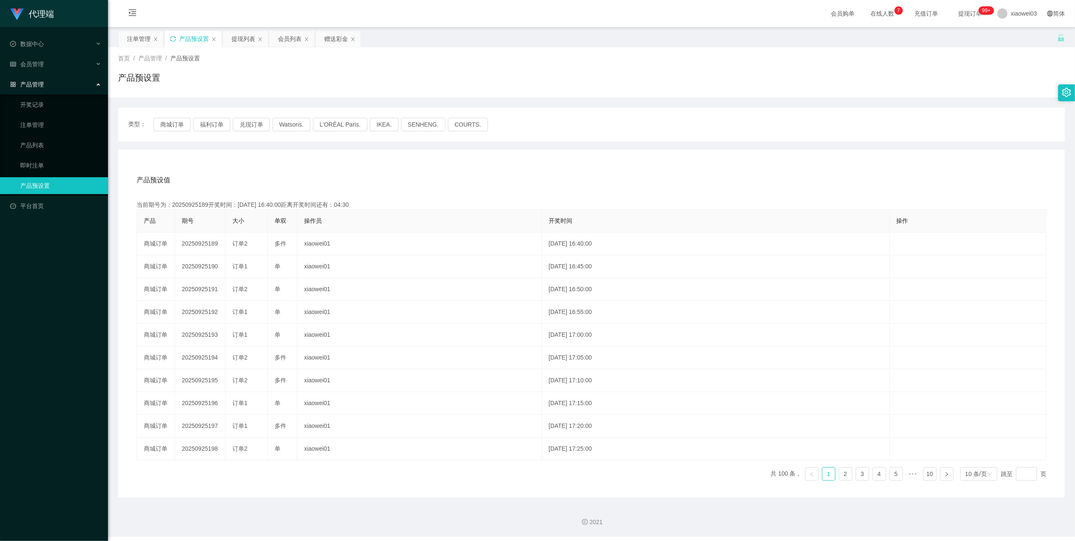
copy td "20250925189"
click at [138, 36] on div "注单管理" at bounding box center [139, 39] width 24 height 16
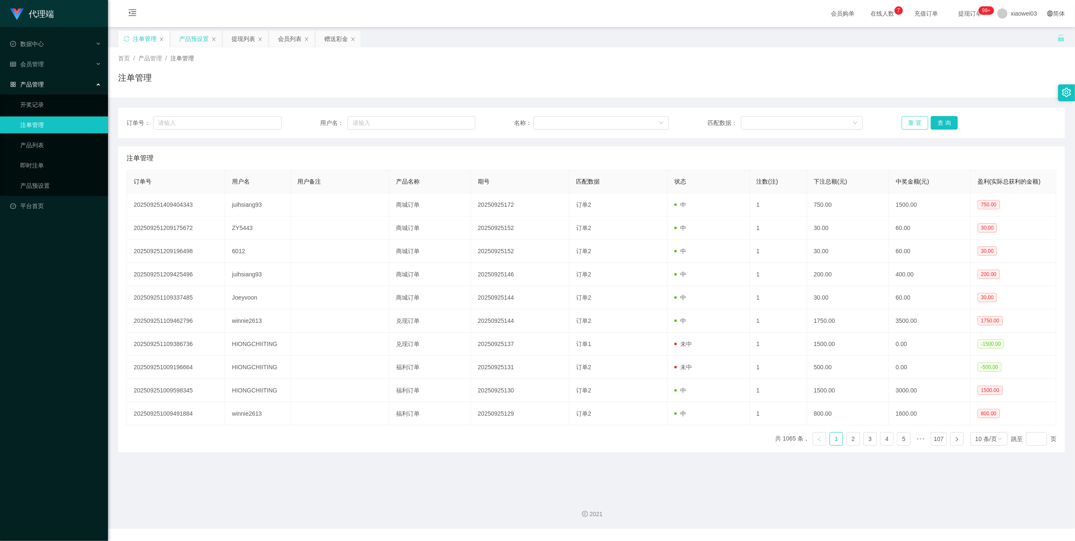
click at [906, 120] on button "重 置" at bounding box center [915, 122] width 27 height 13
click at [909, 122] on button "重 置" at bounding box center [915, 122] width 27 height 13
click at [908, 121] on button "重 置" at bounding box center [915, 122] width 27 height 13
click at [124, 36] on icon "图标: sync" at bounding box center [127, 39] width 6 height 6
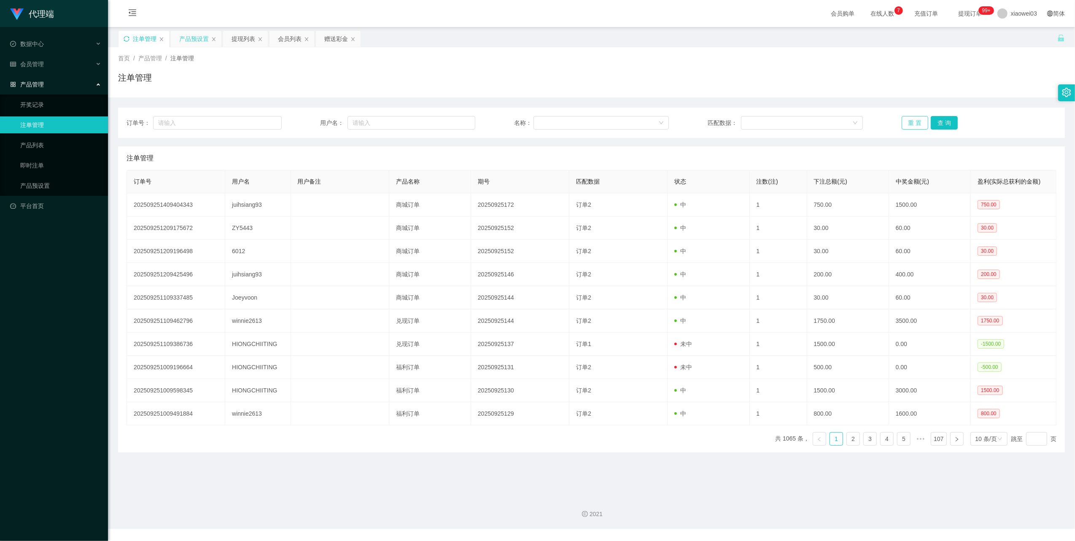
click at [914, 124] on button "重 置" at bounding box center [915, 122] width 27 height 13
click at [902, 127] on button "重 置" at bounding box center [915, 122] width 27 height 13
click at [908, 125] on button "重 置" at bounding box center [915, 122] width 27 height 13
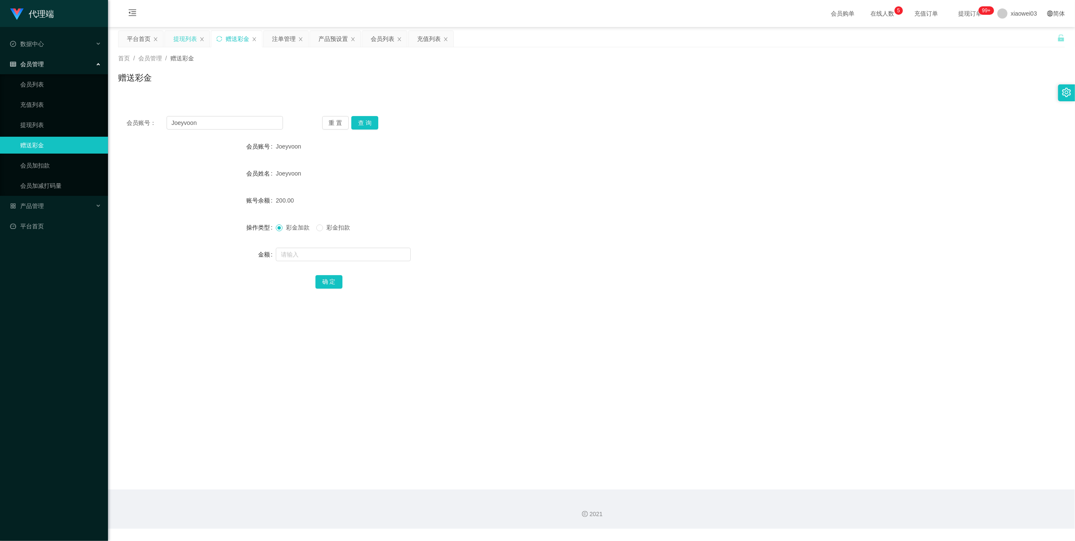
click at [172, 37] on div "提现列表" at bounding box center [187, 39] width 45 height 16
click at [181, 39] on div "提现列表" at bounding box center [185, 39] width 24 height 16
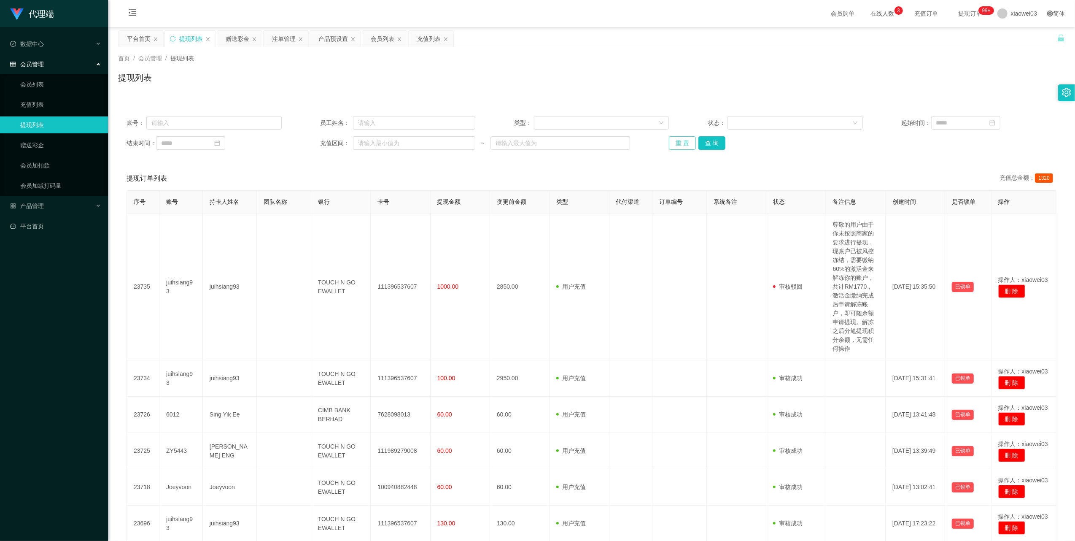
click at [678, 144] on button "重 置" at bounding box center [682, 142] width 27 height 13
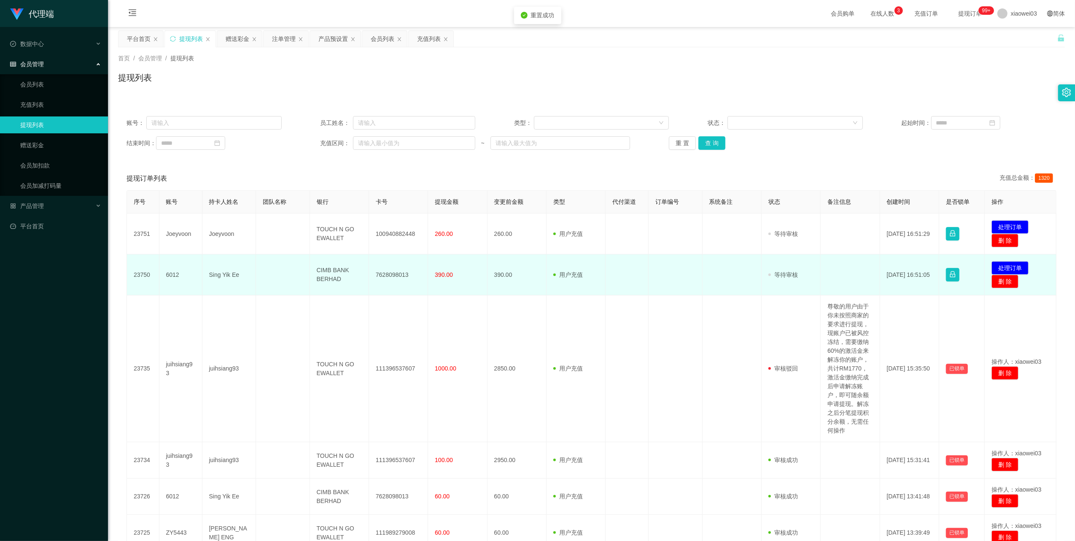
click at [394, 274] on td "7628098013" at bounding box center [398, 274] width 59 height 41
copy td "7628098013"
click at [334, 274] on td "CIMB BANK BERHAD" at bounding box center [339, 274] width 59 height 41
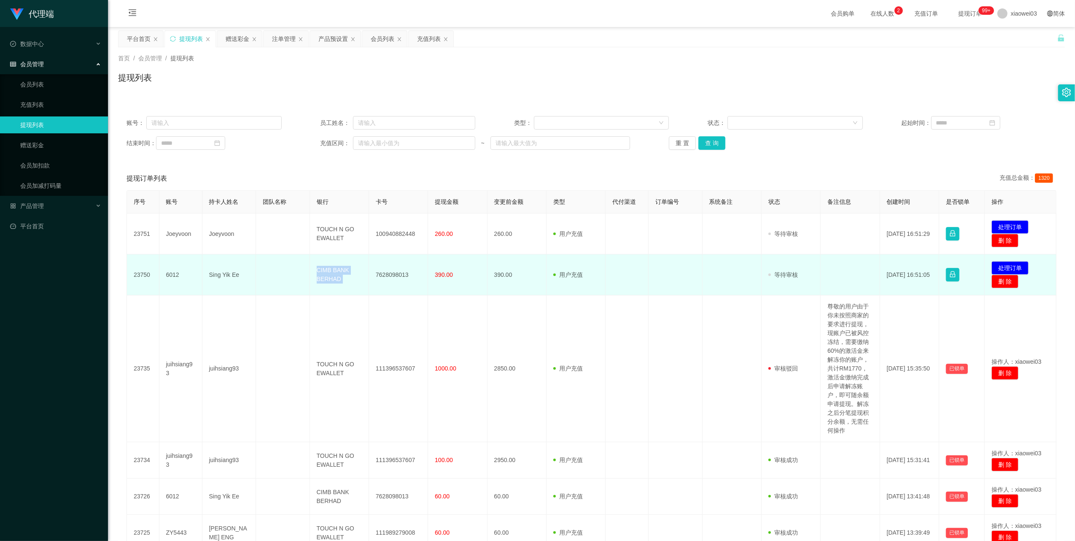
click at [334, 274] on td "CIMB BANK BERHAD" at bounding box center [339, 274] width 59 height 41
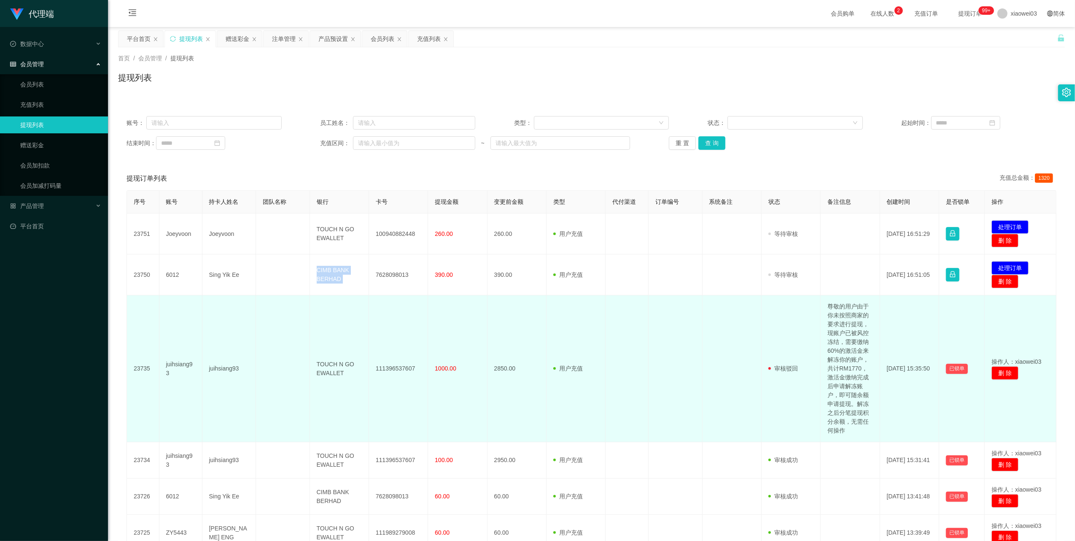
copy td "CIMB BANK BERHAD"
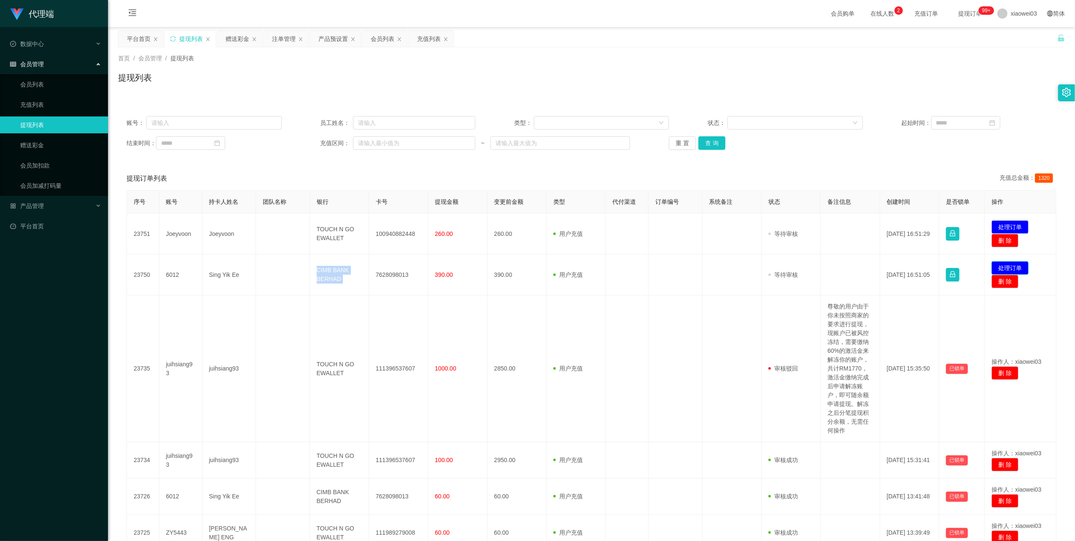
click at [1007, 265] on button "处理订单" at bounding box center [1010, 267] width 37 height 13
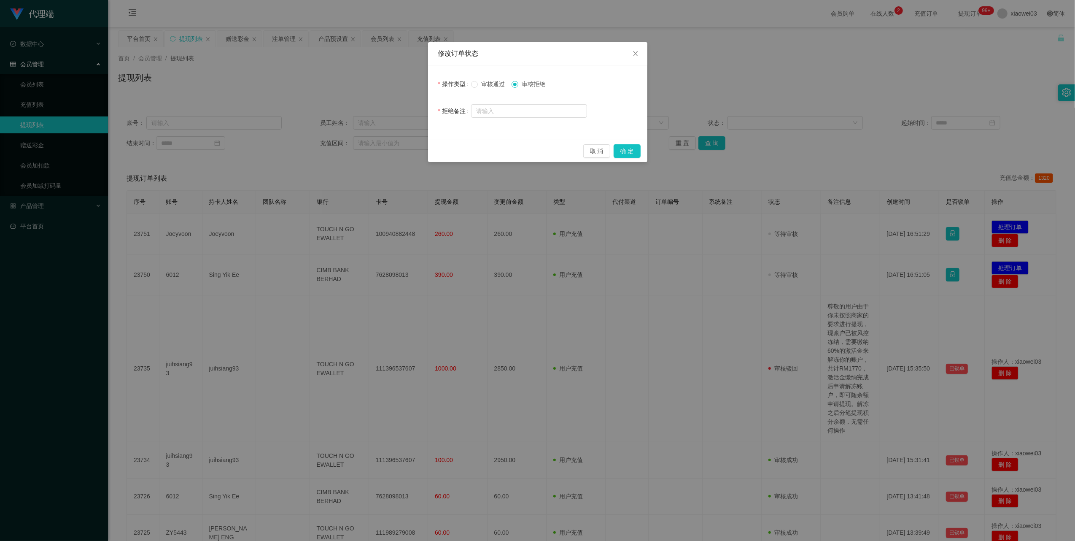
click at [488, 81] on span "审核通过" at bounding box center [493, 84] width 30 height 7
click at [631, 150] on button "确 定" at bounding box center [627, 150] width 27 height 13
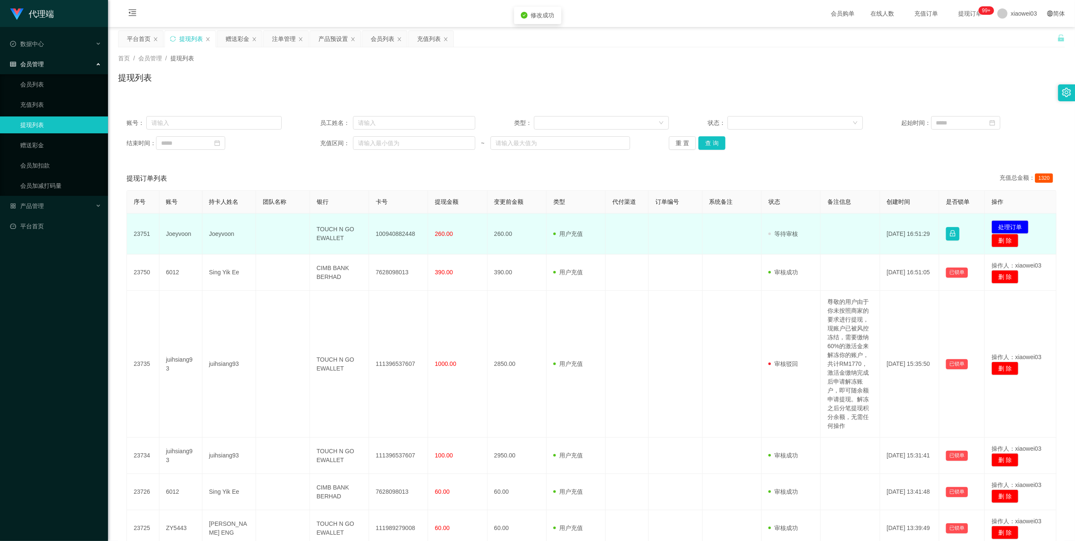
click at [405, 239] on td "100940882448" at bounding box center [398, 233] width 59 height 41
click at [403, 235] on td "100940882448" at bounding box center [398, 233] width 59 height 41
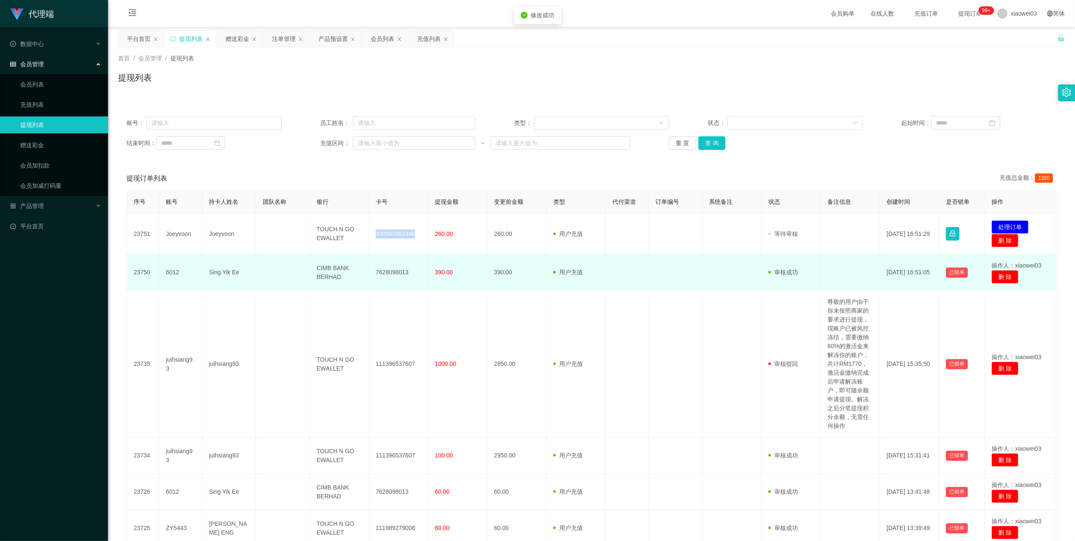
copy td "100940882448"
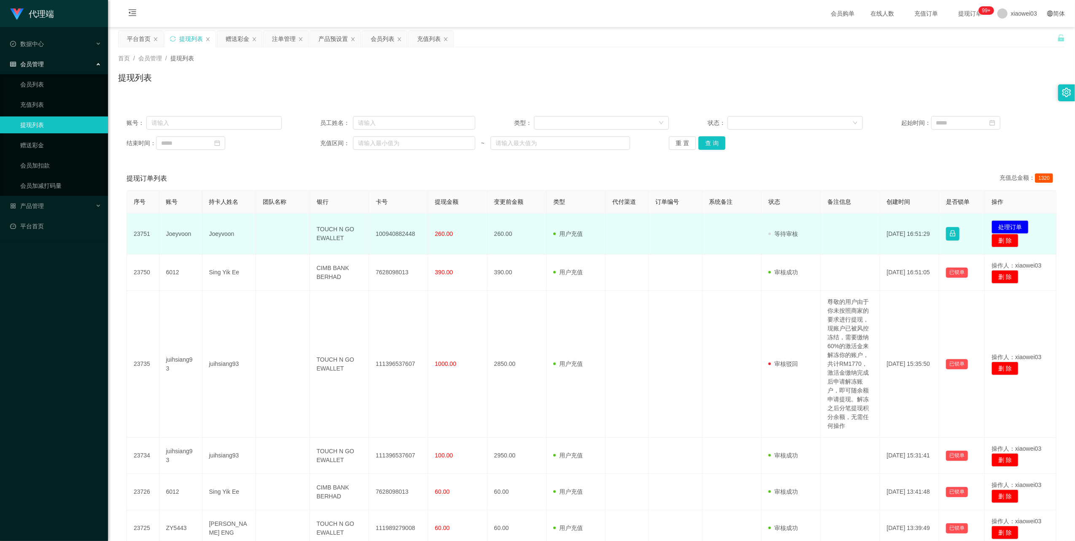
click at [332, 230] on td "TOUCH N GO EWALLET" at bounding box center [339, 233] width 59 height 41
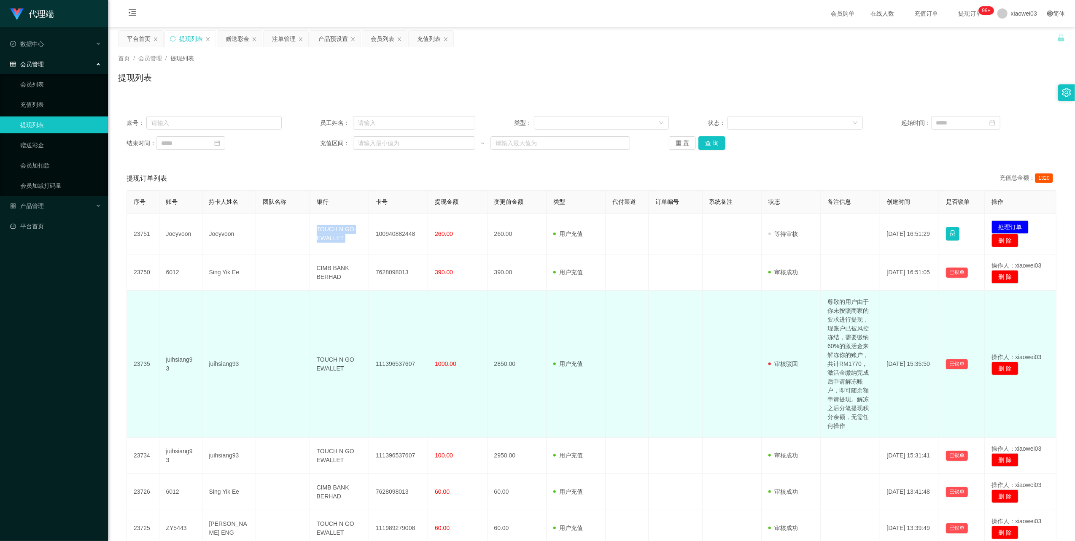
copy td "TOUCH N GO EWALLET"
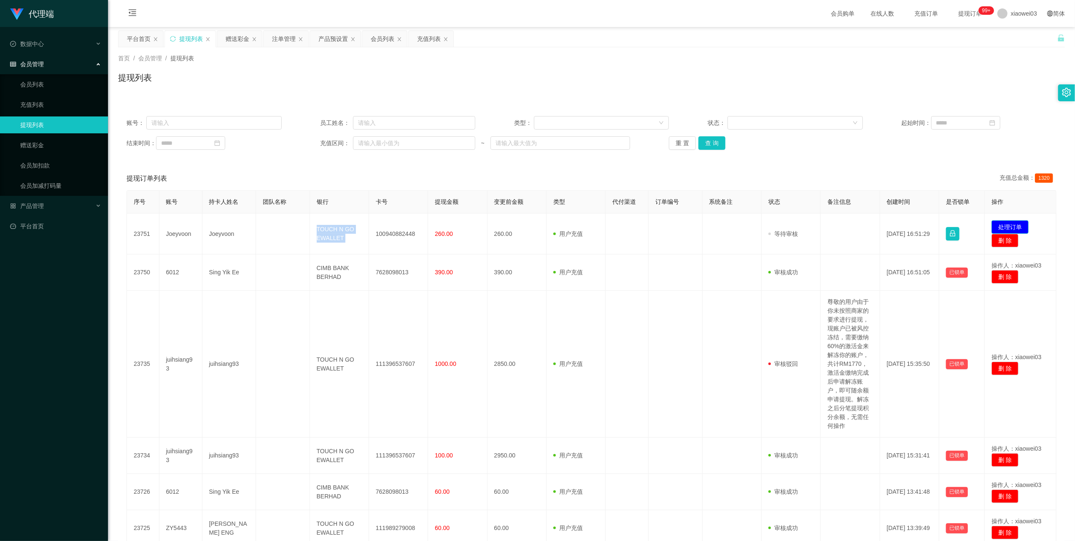
drag, startPoint x: 995, startPoint y: 223, endPoint x: 981, endPoint y: 221, distance: 14.0
click at [995, 223] on button "处理订单" at bounding box center [1010, 226] width 37 height 13
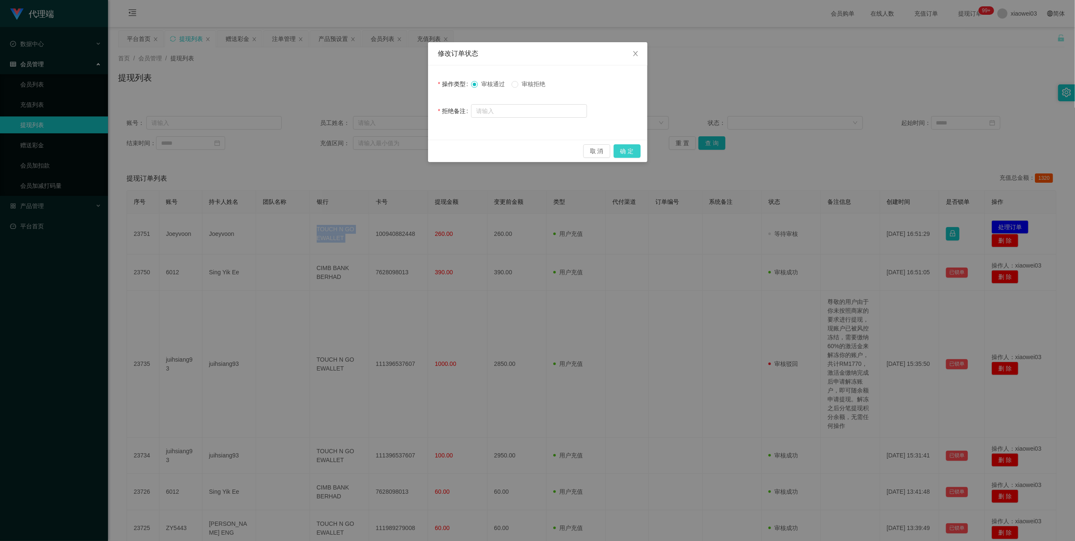
click at [633, 147] on button "确 定" at bounding box center [627, 150] width 27 height 13
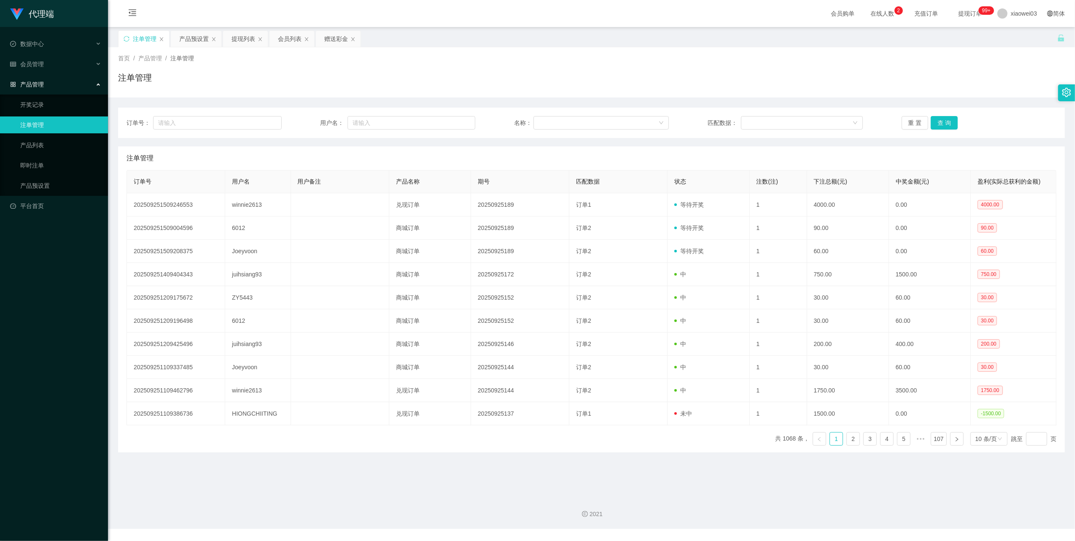
drag, startPoint x: 186, startPoint y: 37, endPoint x: 233, endPoint y: 56, distance: 50.4
click at [186, 36] on div "产品预设置" at bounding box center [194, 39] width 30 height 16
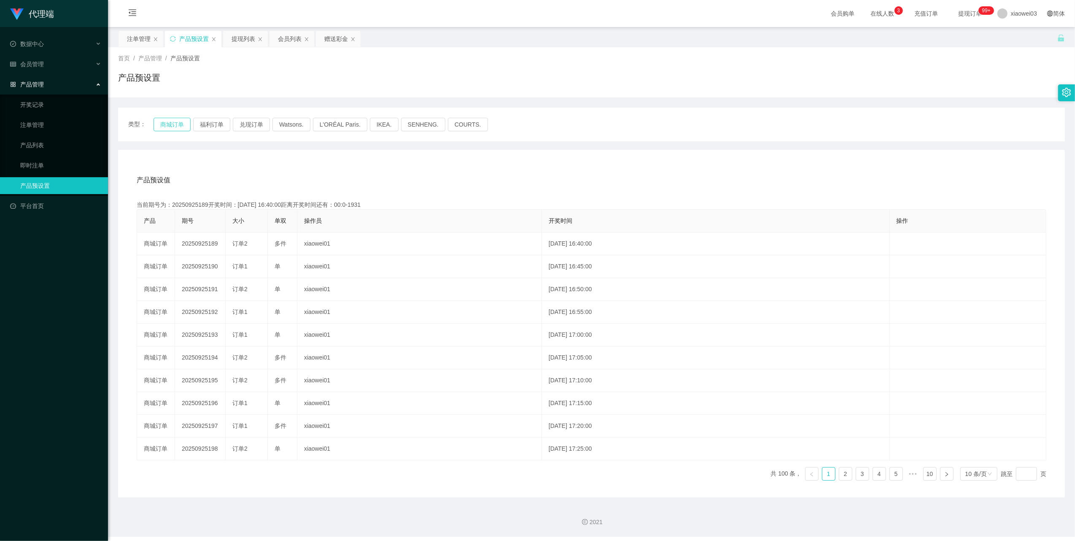
click at [188, 118] on button "商城订单" at bounding box center [172, 124] width 37 height 13
click at [174, 126] on button "商城订单" at bounding box center [172, 124] width 37 height 13
click at [171, 126] on button "商城订单" at bounding box center [172, 124] width 37 height 13
click at [171, 39] on icon "图标: sync" at bounding box center [173, 39] width 6 height 6
click at [176, 122] on button "商城订单" at bounding box center [172, 124] width 37 height 13
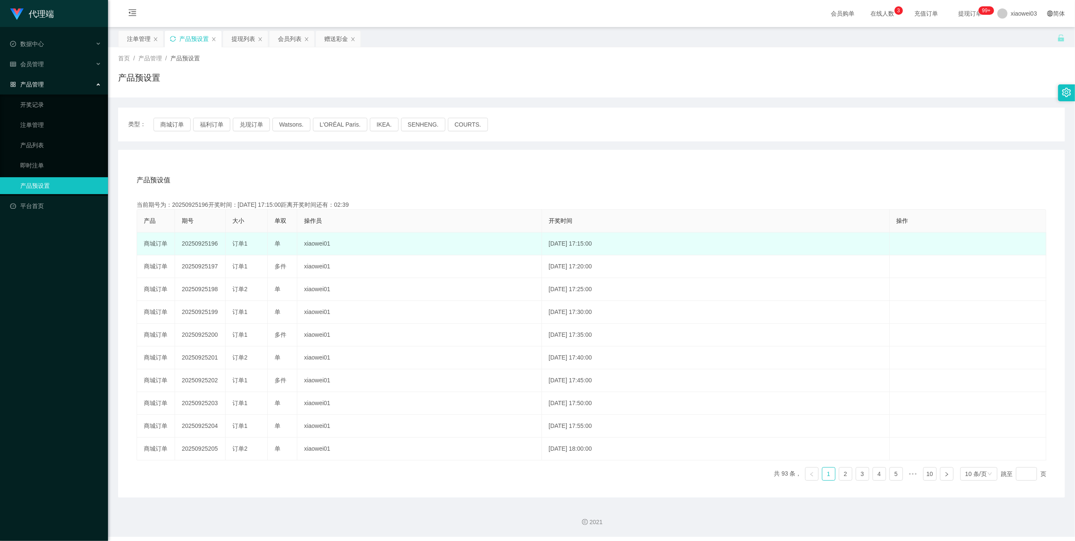
click at [208, 240] on td "20250925196" at bounding box center [200, 243] width 51 height 23
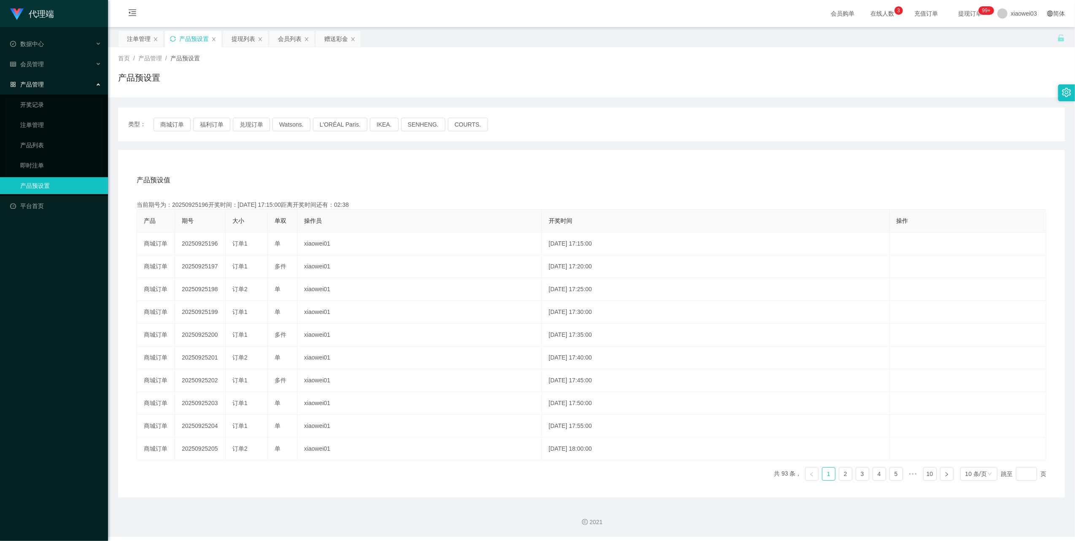
copy td "20250925196"
click at [174, 38] on icon "图标: sync" at bounding box center [173, 39] width 6 height 6
click at [169, 119] on button "商城订单" at bounding box center [172, 124] width 37 height 13
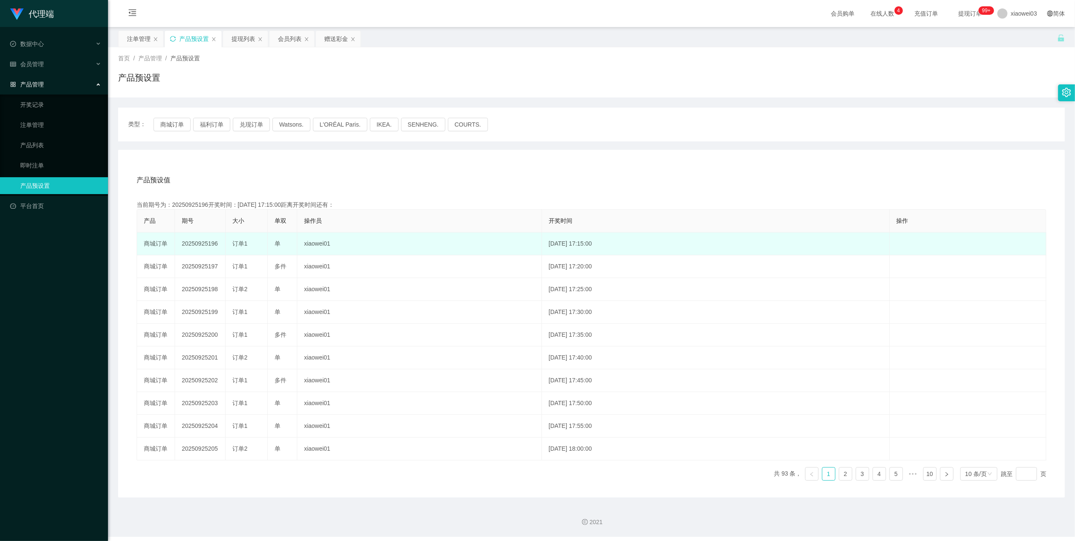
click at [201, 242] on td "20250925196" at bounding box center [200, 243] width 51 height 23
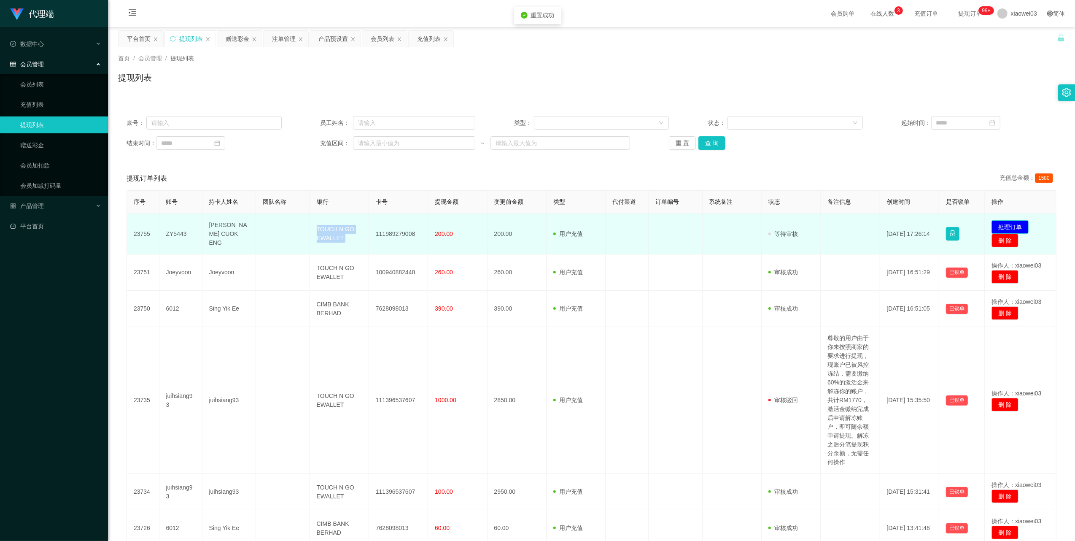
click at [1012, 222] on button "处理订单" at bounding box center [1010, 226] width 37 height 13
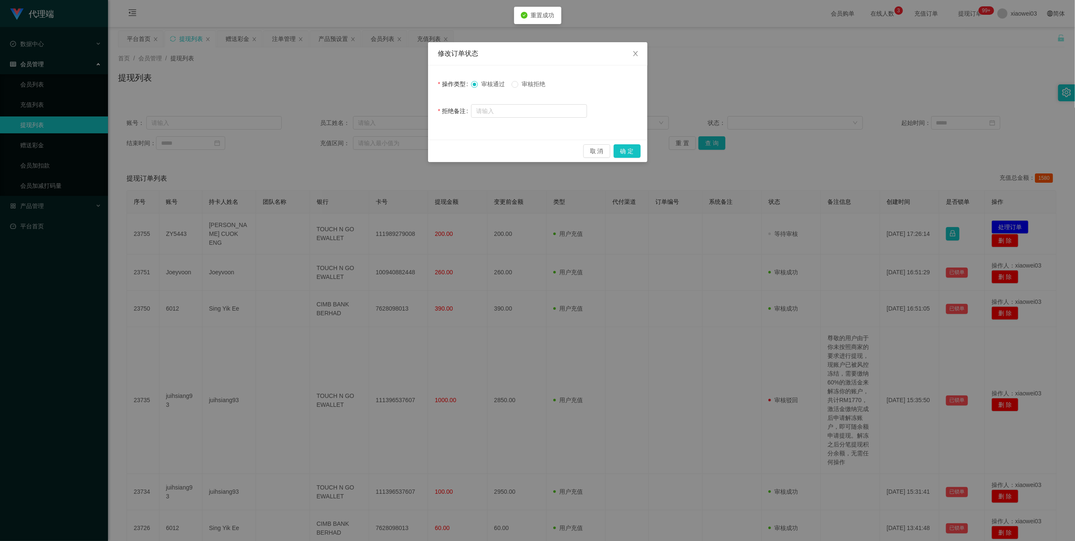
click at [533, 85] on span "审核拒绝" at bounding box center [533, 84] width 30 height 7
click at [520, 112] on input "text" at bounding box center [529, 110] width 116 height 13
type input "积分提现与数据获取收益不符"
click at [637, 154] on button "确 定" at bounding box center [627, 150] width 27 height 13
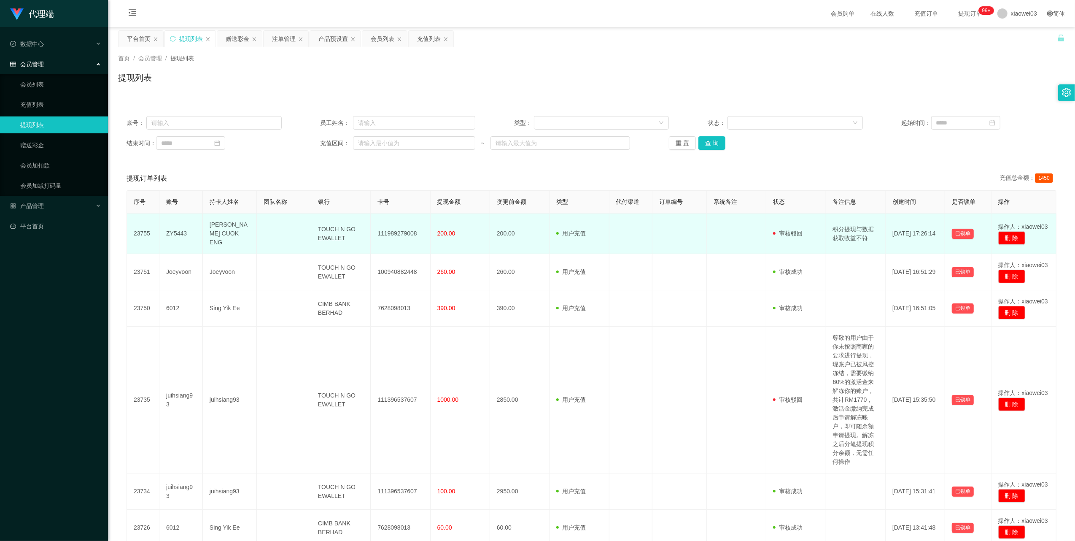
click at [178, 229] on td "ZY5443" at bounding box center [180, 233] width 43 height 40
copy td "ZY5443"
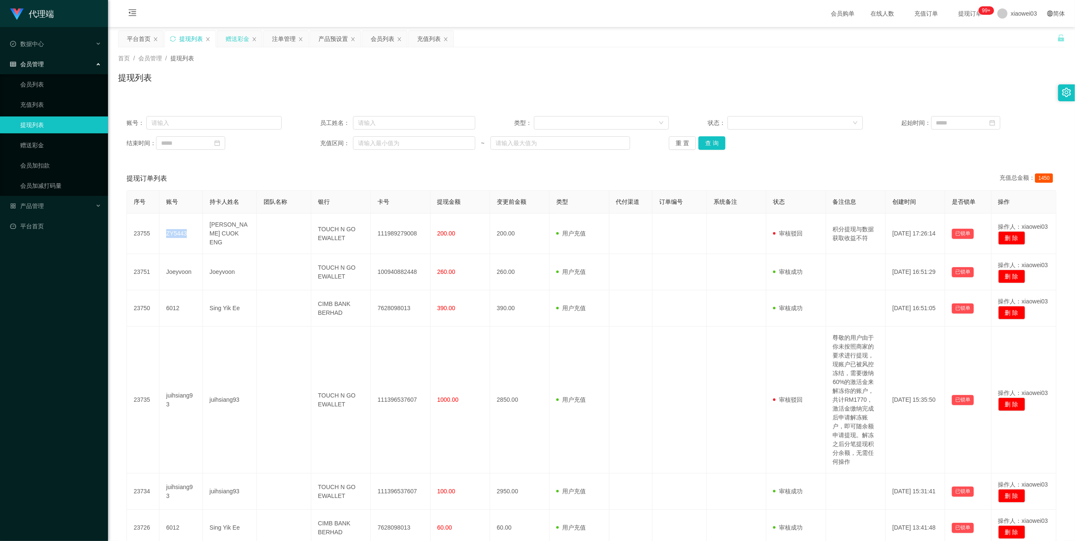
drag, startPoint x: 178, startPoint y: 229, endPoint x: 235, endPoint y: 44, distance: 192.8
click at [235, 44] on div "赠送彩金" at bounding box center [238, 39] width 24 height 16
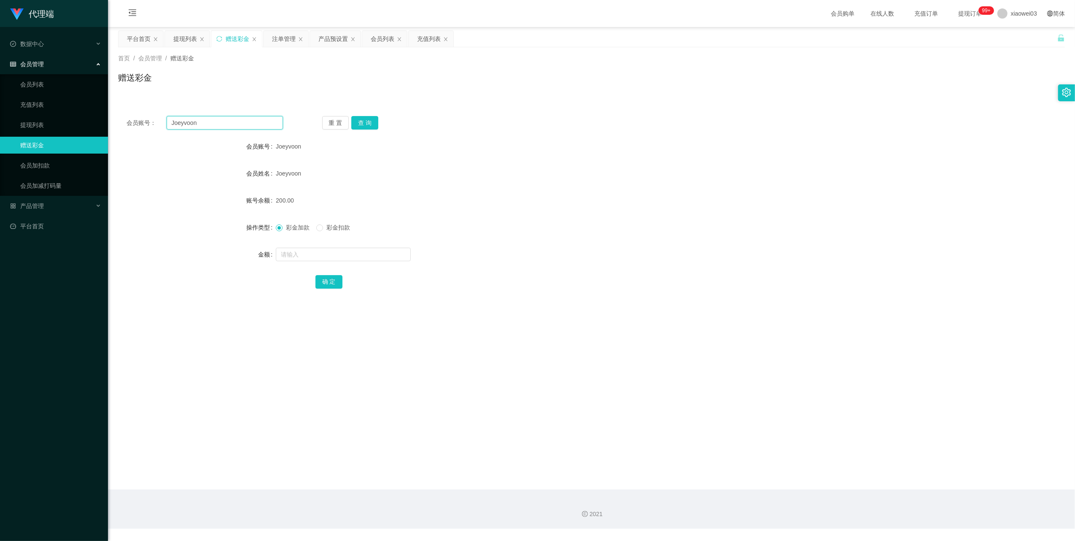
click at [236, 125] on input "Joeyvoon" at bounding box center [225, 122] width 116 height 13
paste input "ZY5443"
type input "ZY5443"
drag, startPoint x: 359, startPoint y: 127, endPoint x: 362, endPoint y: 137, distance: 10.4
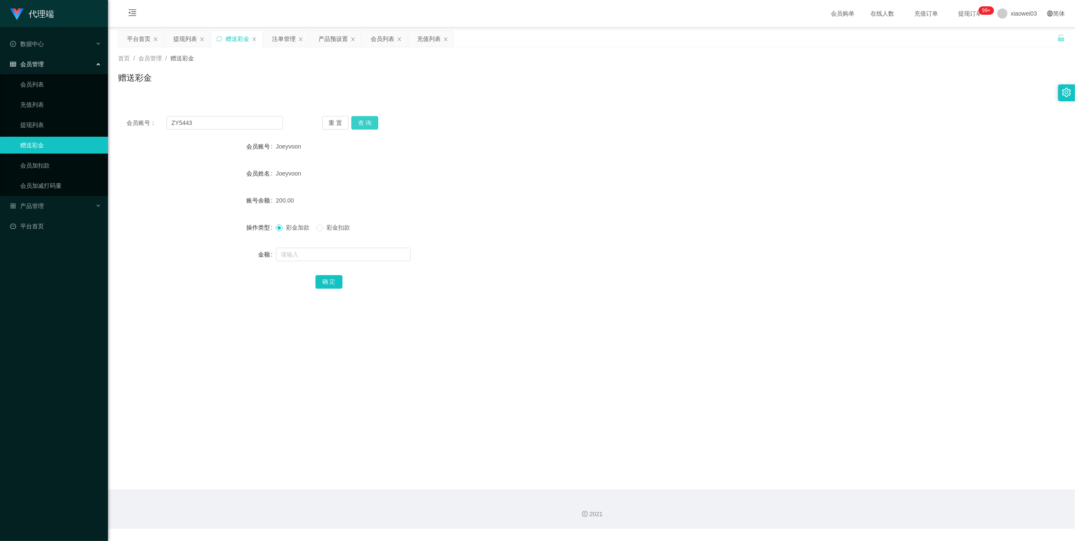
click at [359, 127] on button "查 询" at bounding box center [364, 122] width 27 height 13
click at [324, 252] on input "text" at bounding box center [343, 254] width 135 height 13
type input "70"
click at [349, 230] on span "彩金扣款" at bounding box center [338, 227] width 30 height 7
click at [321, 275] on button "确 定" at bounding box center [328, 281] width 27 height 13
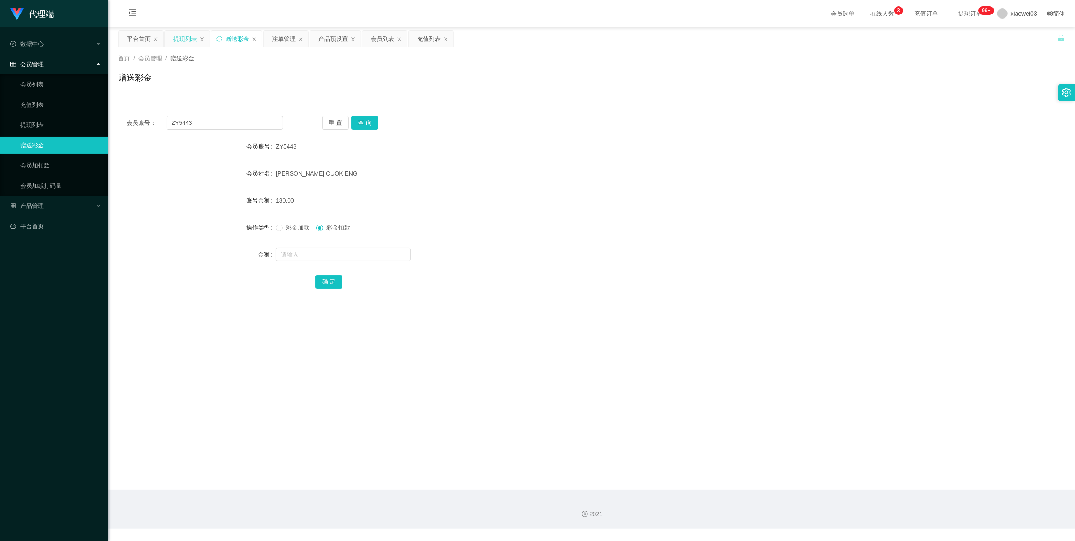
click at [191, 40] on div "提现列表" at bounding box center [185, 39] width 24 height 16
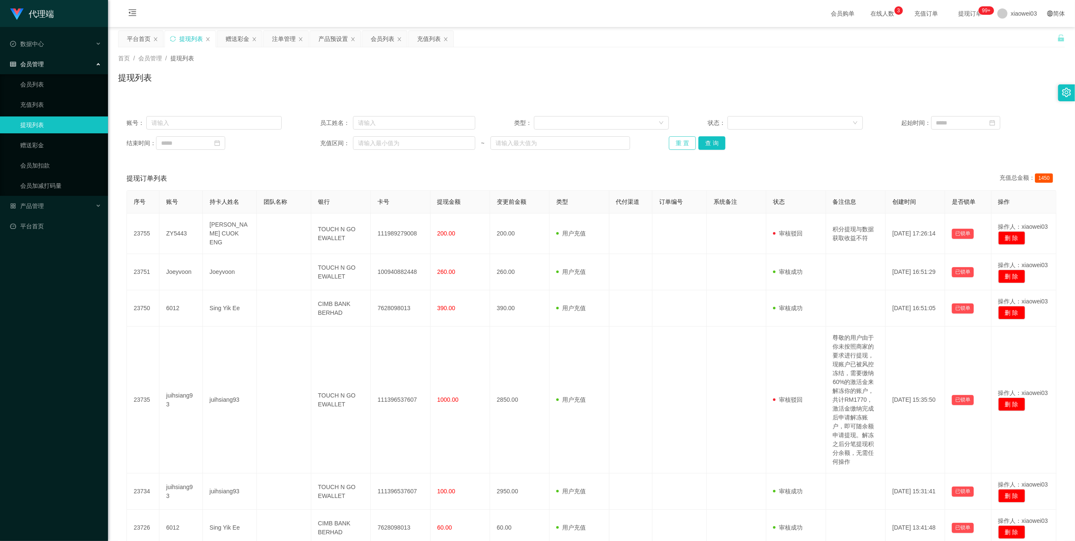
click at [681, 141] on button "重 置" at bounding box center [682, 142] width 27 height 13
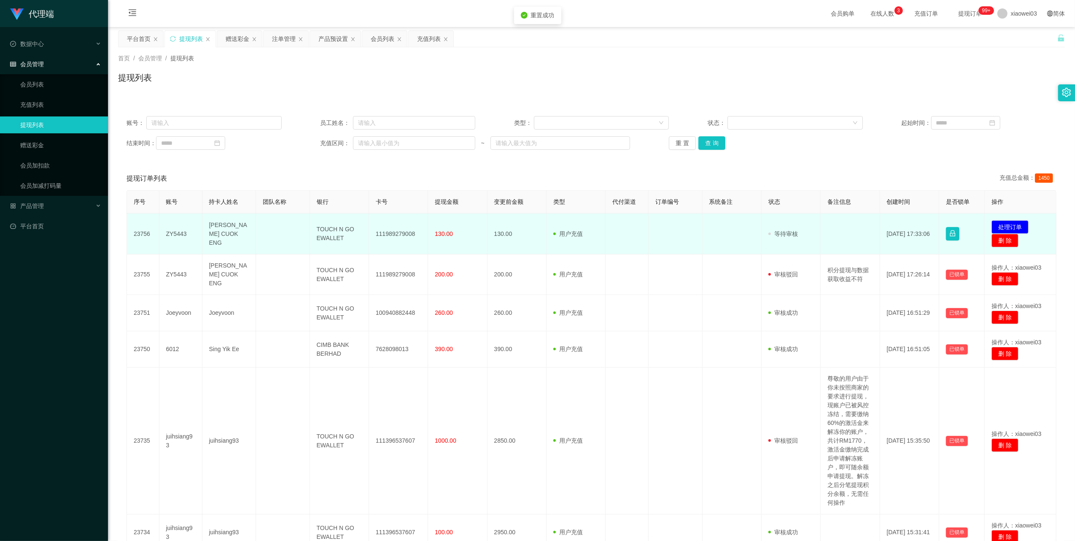
click at [385, 235] on td "111989279008" at bounding box center [398, 233] width 59 height 41
copy td "111989279008"
click at [322, 236] on td "TOUCH N GO EWALLET" at bounding box center [339, 233] width 59 height 41
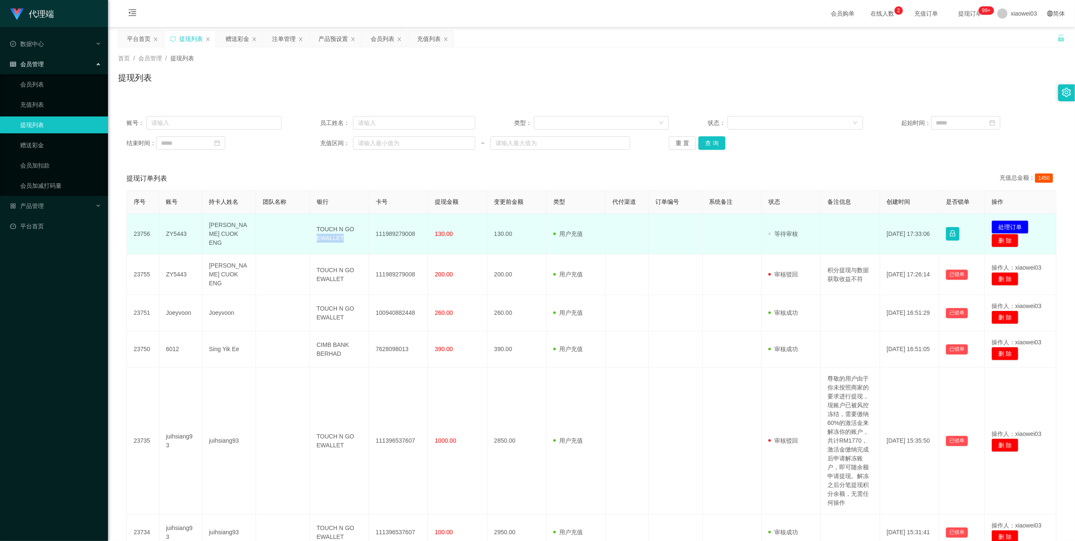
click at [322, 236] on td "TOUCH N GO EWALLET" at bounding box center [339, 233] width 59 height 41
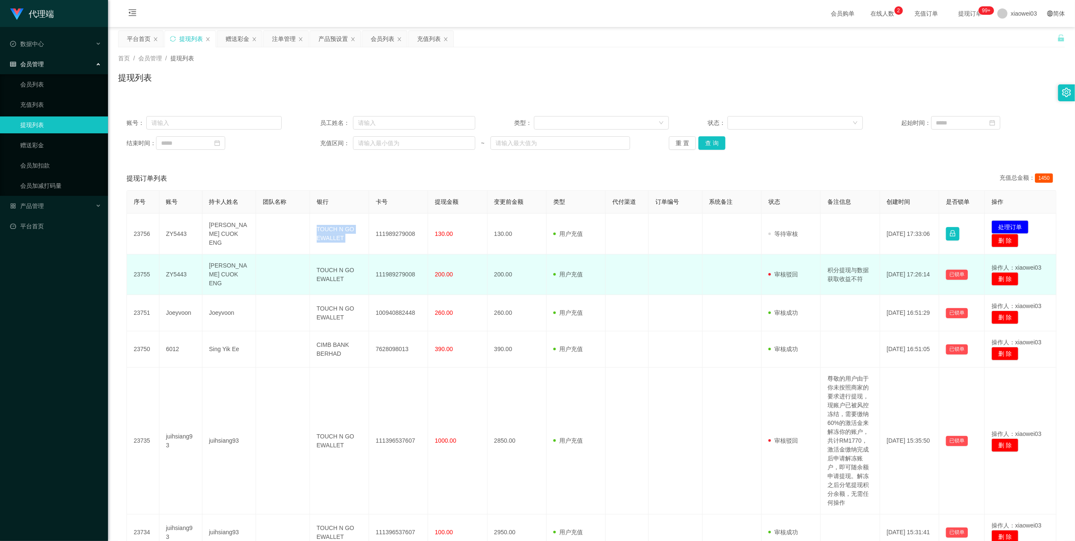
copy td "TOUCH N GO EWALLET"
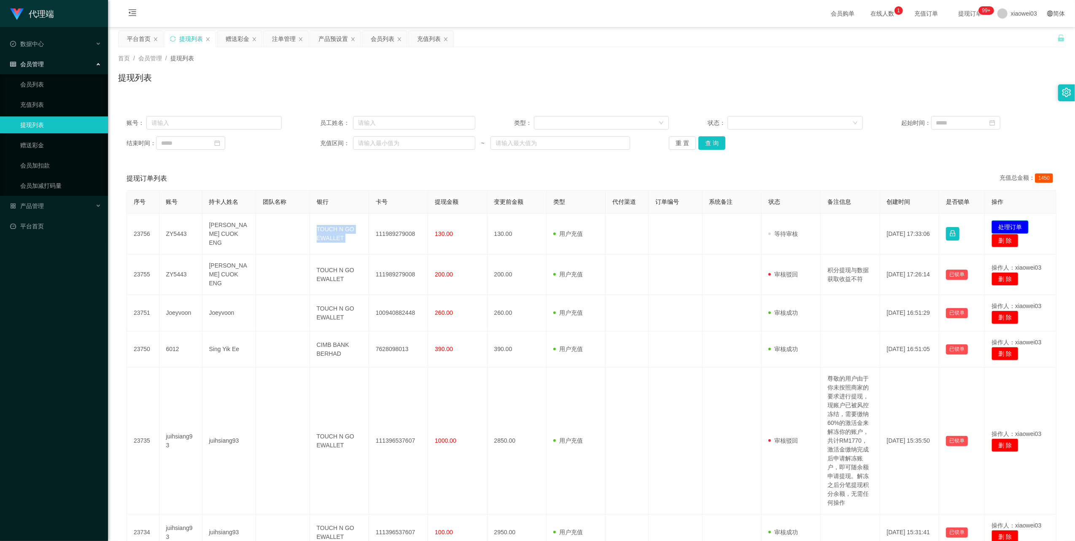
click at [1006, 228] on button "处理订单" at bounding box center [1010, 226] width 37 height 13
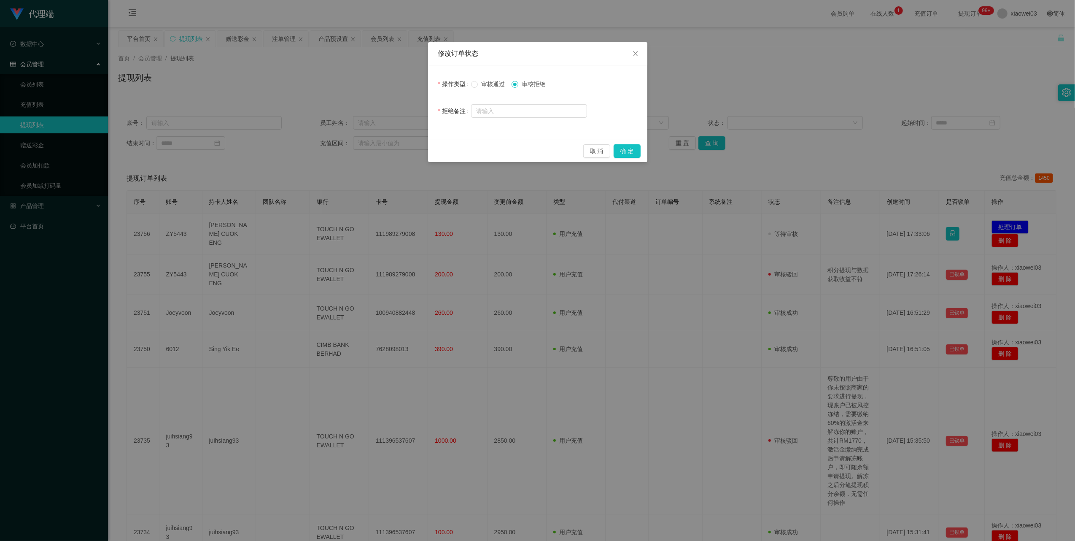
click at [491, 89] on label "审核通过" at bounding box center [489, 84] width 37 height 9
click at [632, 154] on button "确 定" at bounding box center [627, 150] width 27 height 13
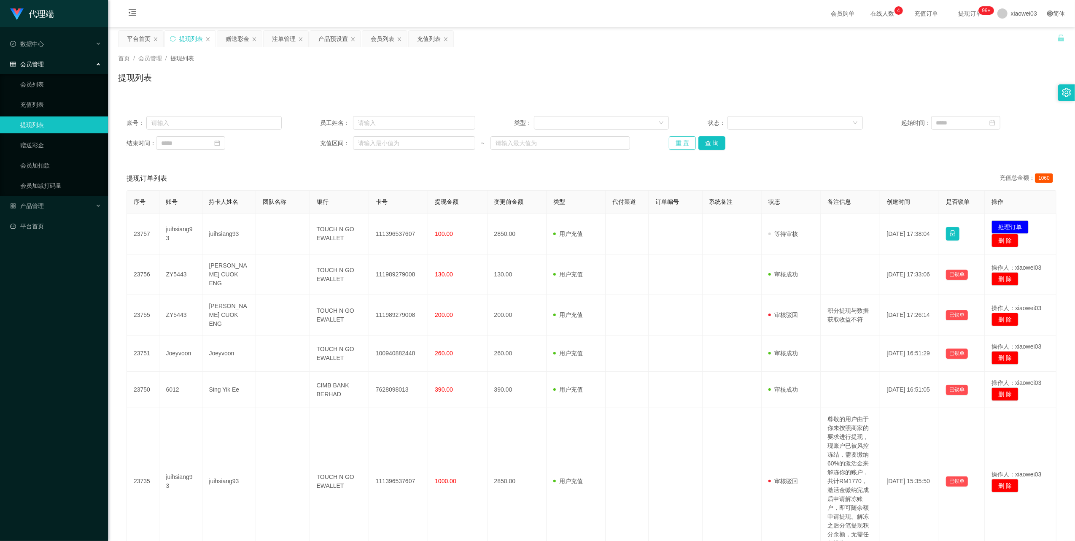
click at [673, 147] on button "重 置" at bounding box center [682, 142] width 27 height 13
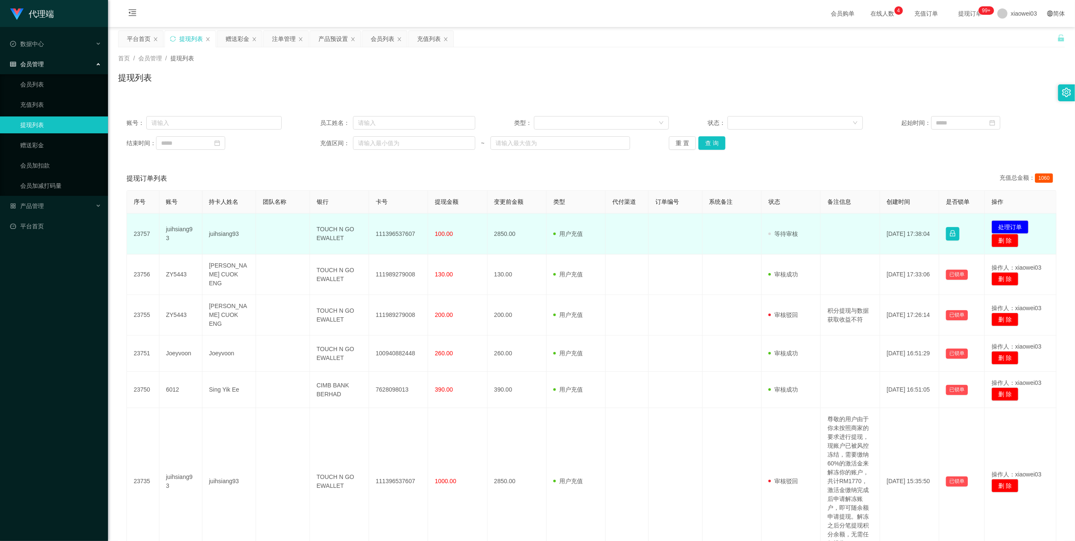
click at [179, 230] on td "juihsiang93" at bounding box center [180, 233] width 43 height 41
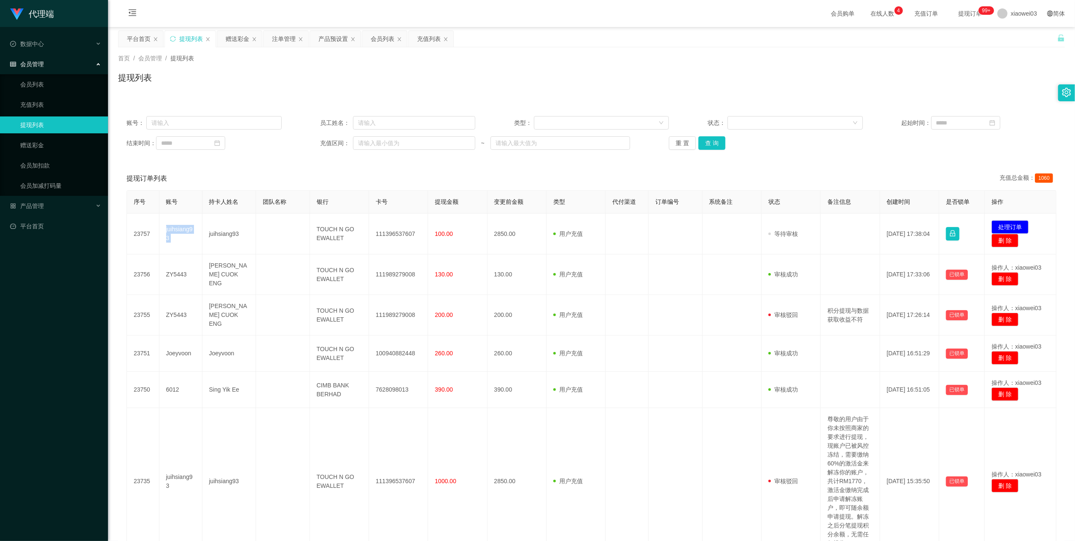
copy td "juihsiang93"
click at [380, 36] on div "会员列表" at bounding box center [383, 39] width 24 height 16
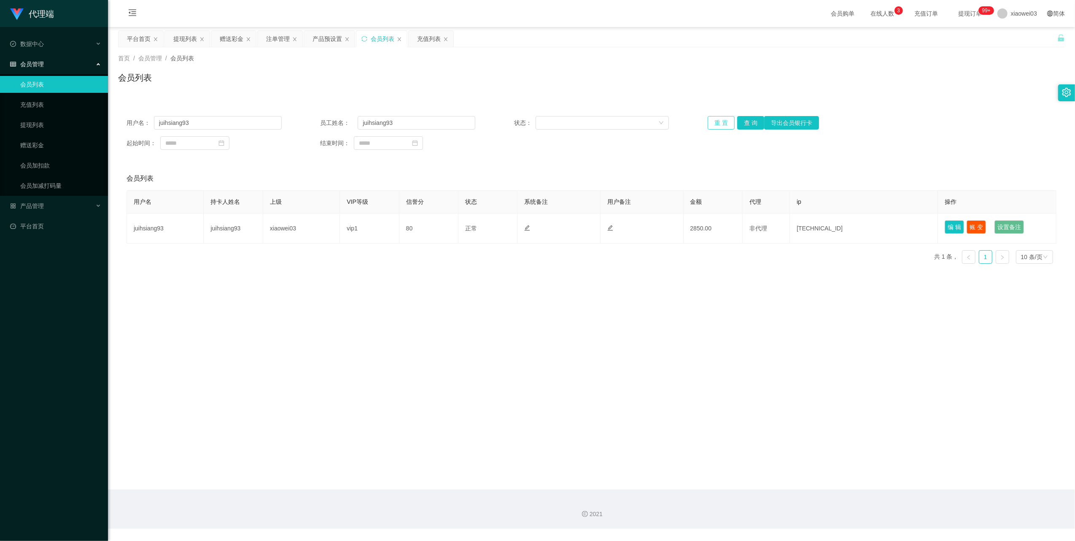
click at [721, 120] on button "重 置" at bounding box center [721, 122] width 27 height 13
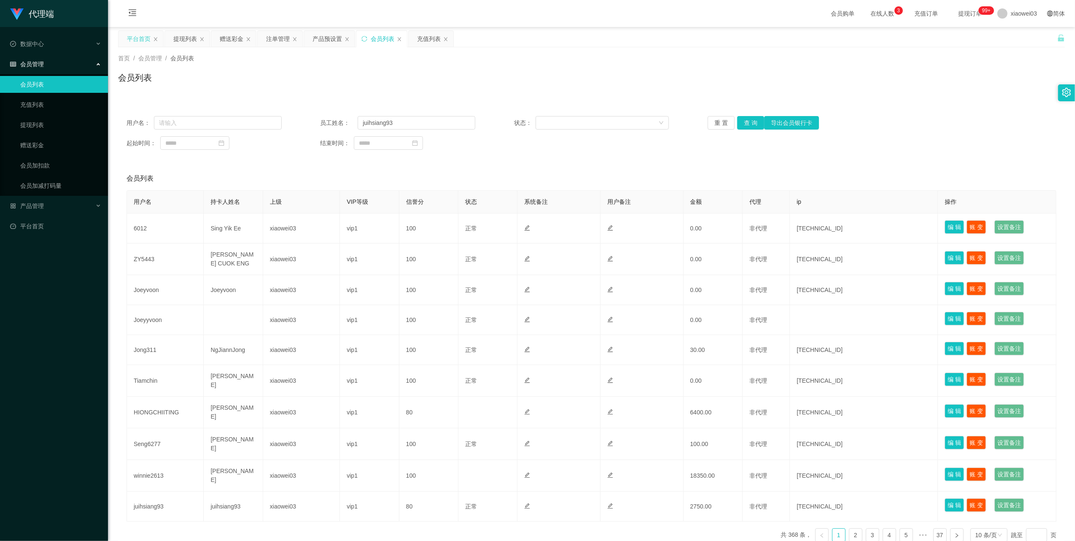
click at [135, 33] on div "平台首页" at bounding box center [139, 39] width 24 height 16
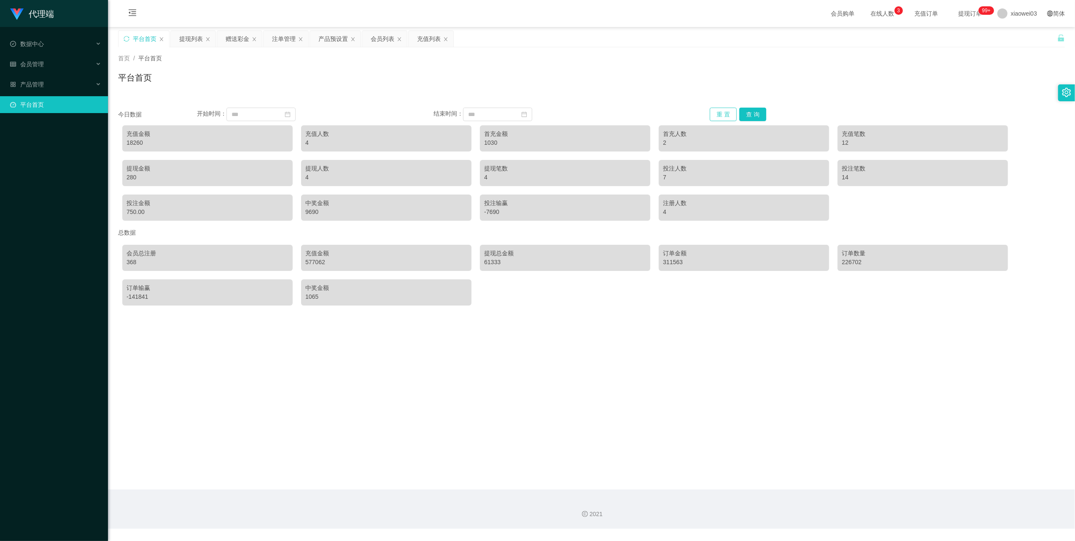
click at [720, 111] on button "重 置" at bounding box center [723, 114] width 27 height 13
click at [727, 112] on button "重 置" at bounding box center [723, 114] width 27 height 13
click at [186, 38] on div "提现列表" at bounding box center [191, 39] width 24 height 16
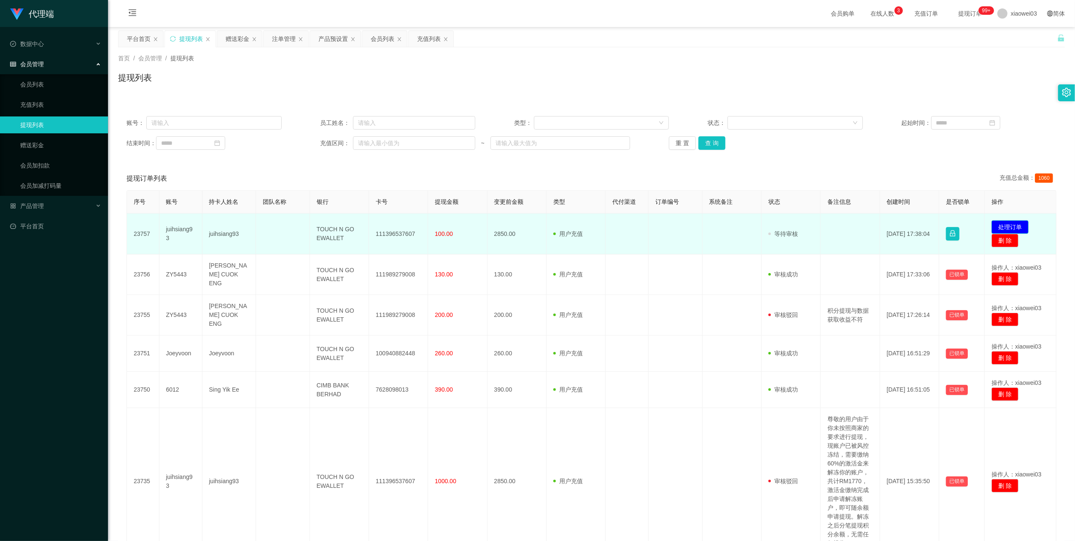
click at [996, 223] on button "处理订单" at bounding box center [1010, 226] width 37 height 13
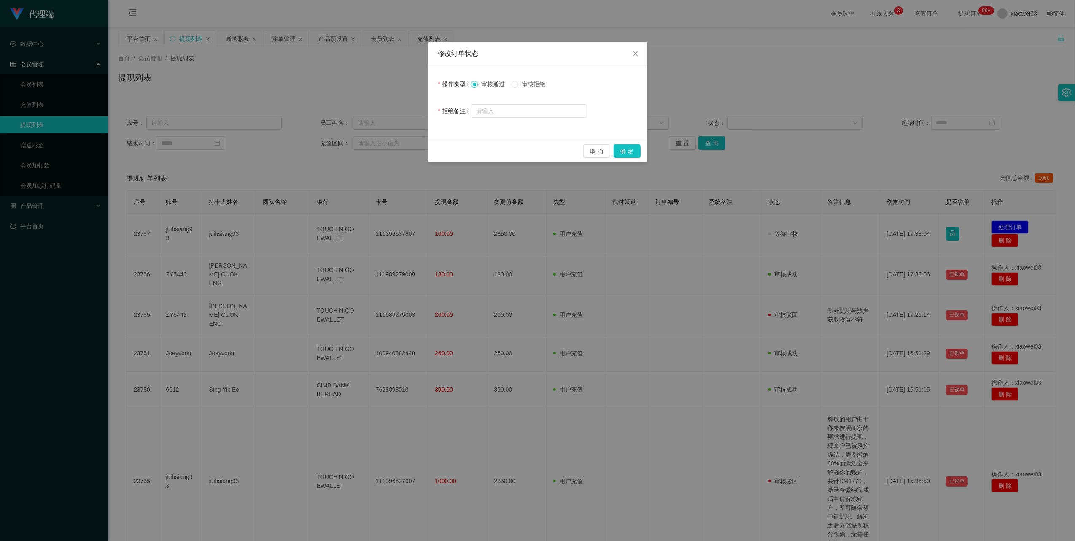
click at [534, 82] on span "审核拒绝" at bounding box center [533, 84] width 30 height 7
click at [524, 108] on input "text" at bounding box center [529, 110] width 116 height 13
paste input "不符合提现要求"
type input "不符合提现要求"
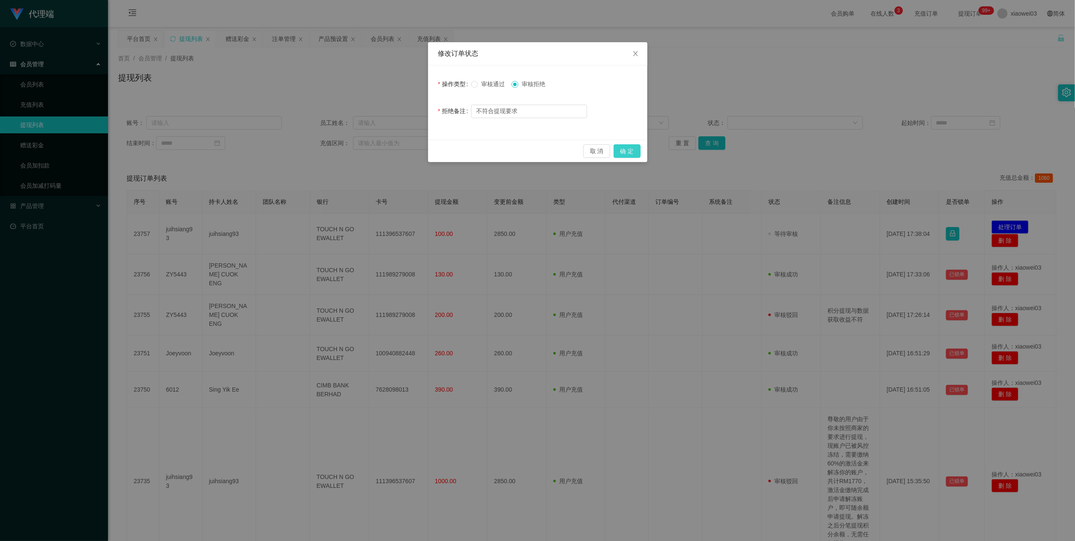
click at [631, 152] on button "确 定" at bounding box center [627, 150] width 27 height 13
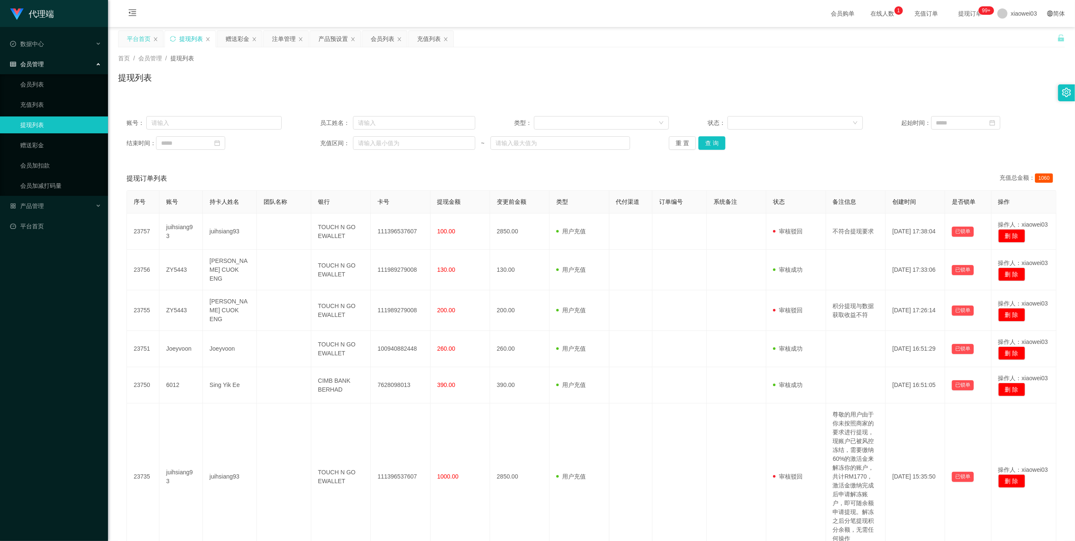
click at [137, 38] on div "平台首页" at bounding box center [139, 39] width 24 height 16
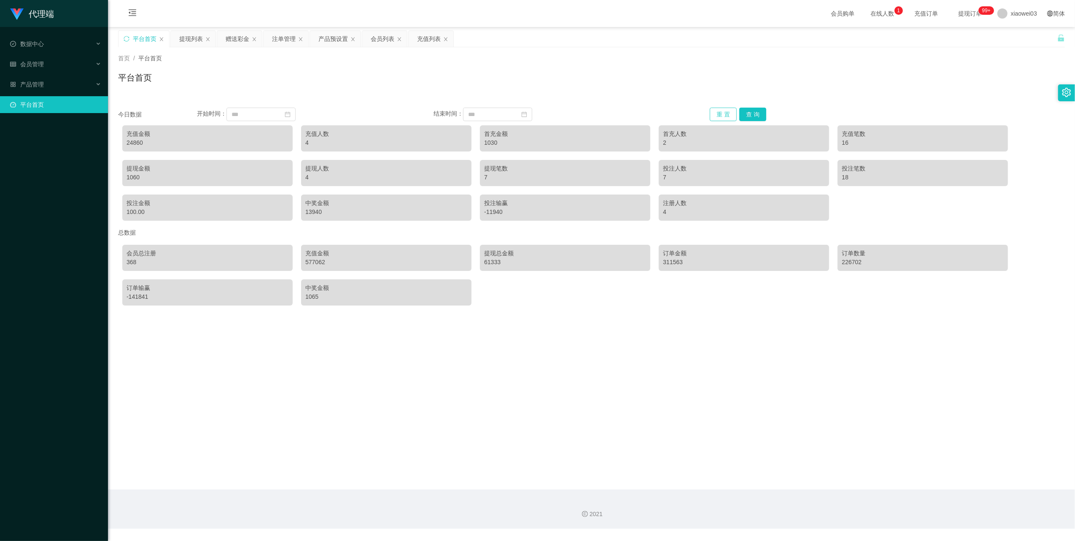
click at [725, 110] on button "重 置" at bounding box center [723, 114] width 27 height 13
click at [137, 142] on div "24860" at bounding box center [208, 142] width 162 height 9
copy div "24860"
